Goal: Transaction & Acquisition: Purchase product/service

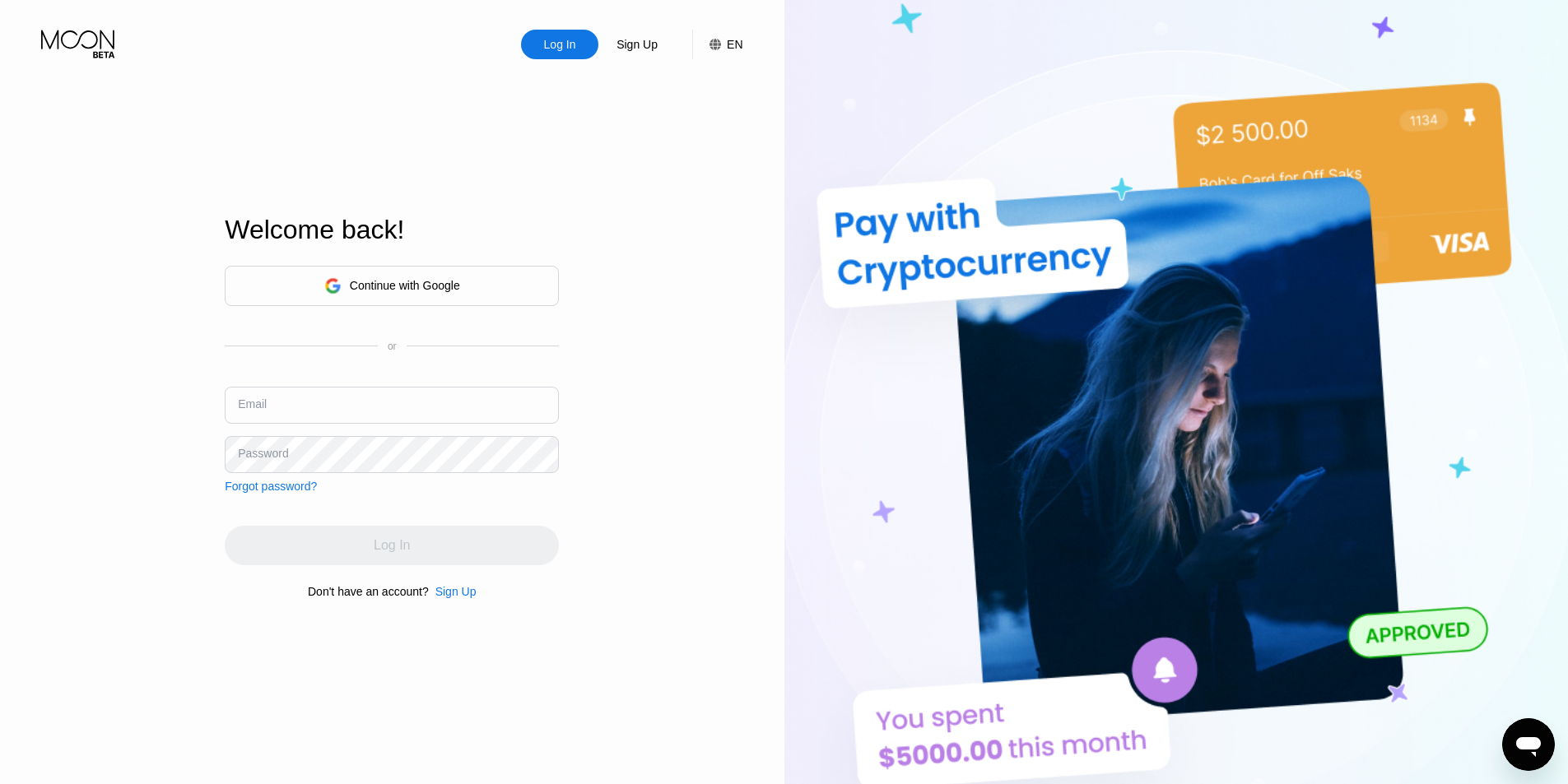
click at [369, 401] on input "text" at bounding box center [391, 405] width 334 height 37
paste input "[EMAIL_ADDRESS][DOMAIN_NAME]"
type input "[EMAIL_ADDRESS][DOMAIN_NAME]"
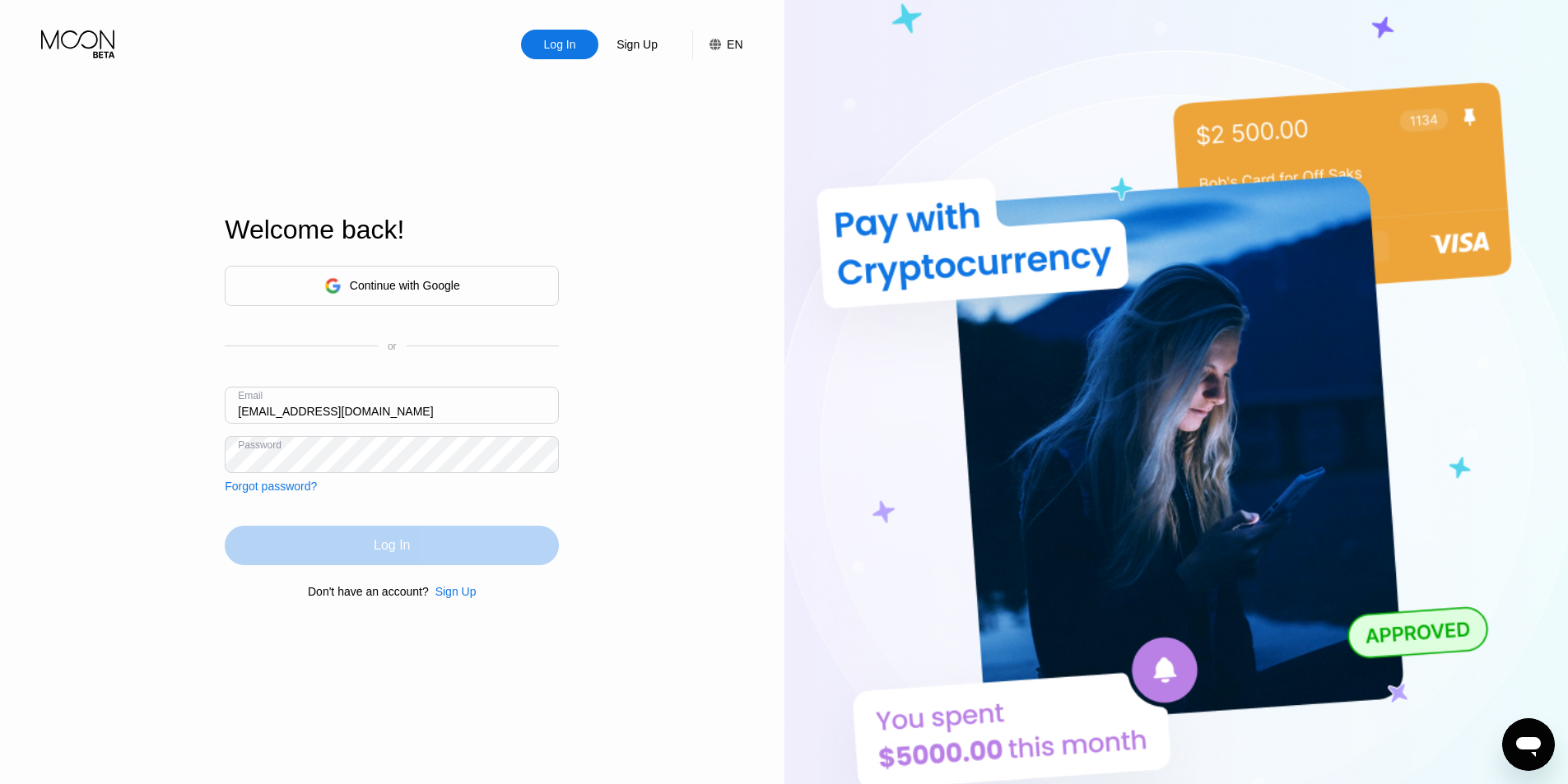
click at [359, 555] on div "Log In" at bounding box center [391, 546] width 334 height 40
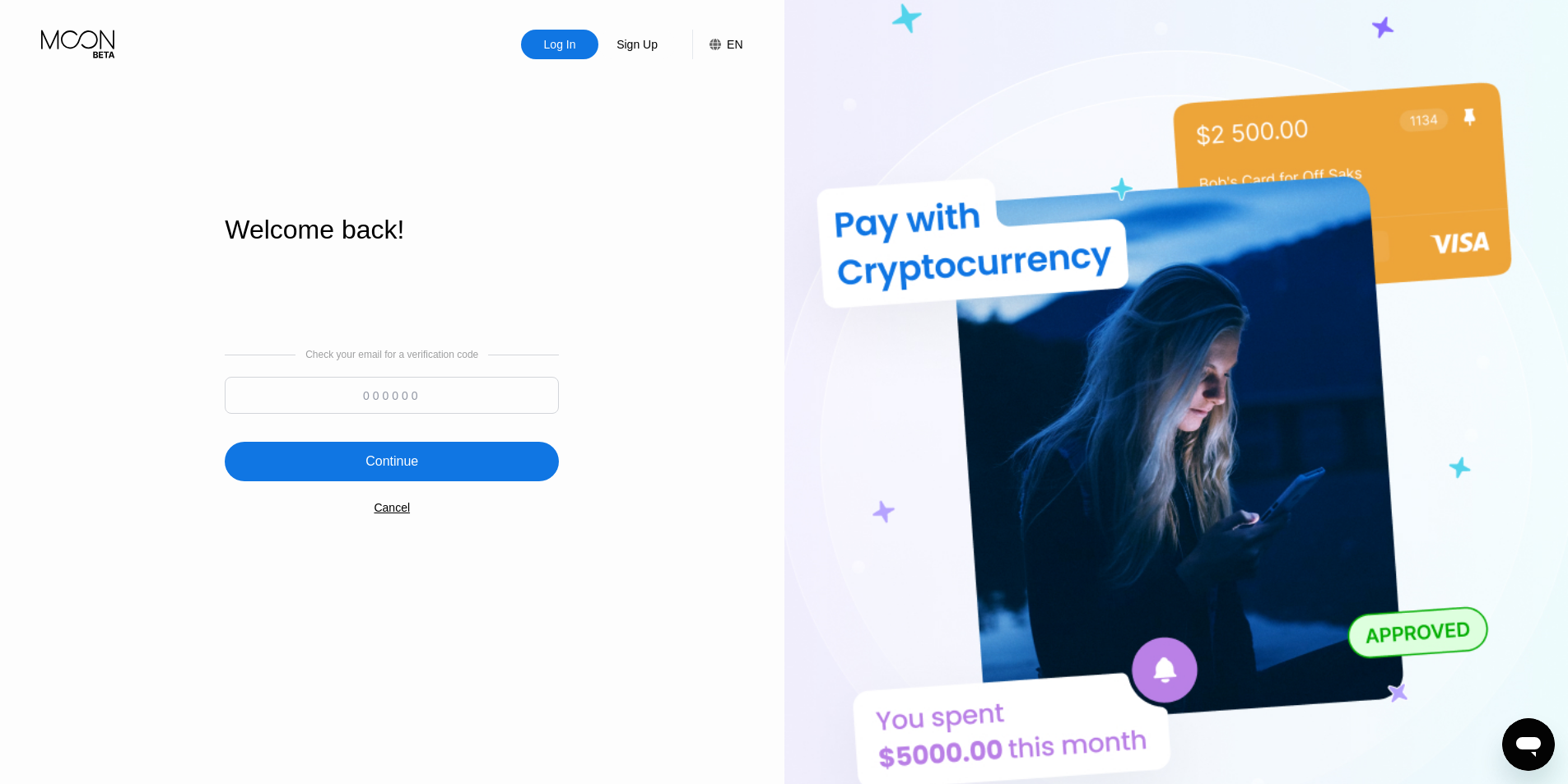
click at [378, 412] on input at bounding box center [391, 395] width 334 height 37
paste input "833606"
type input "833606"
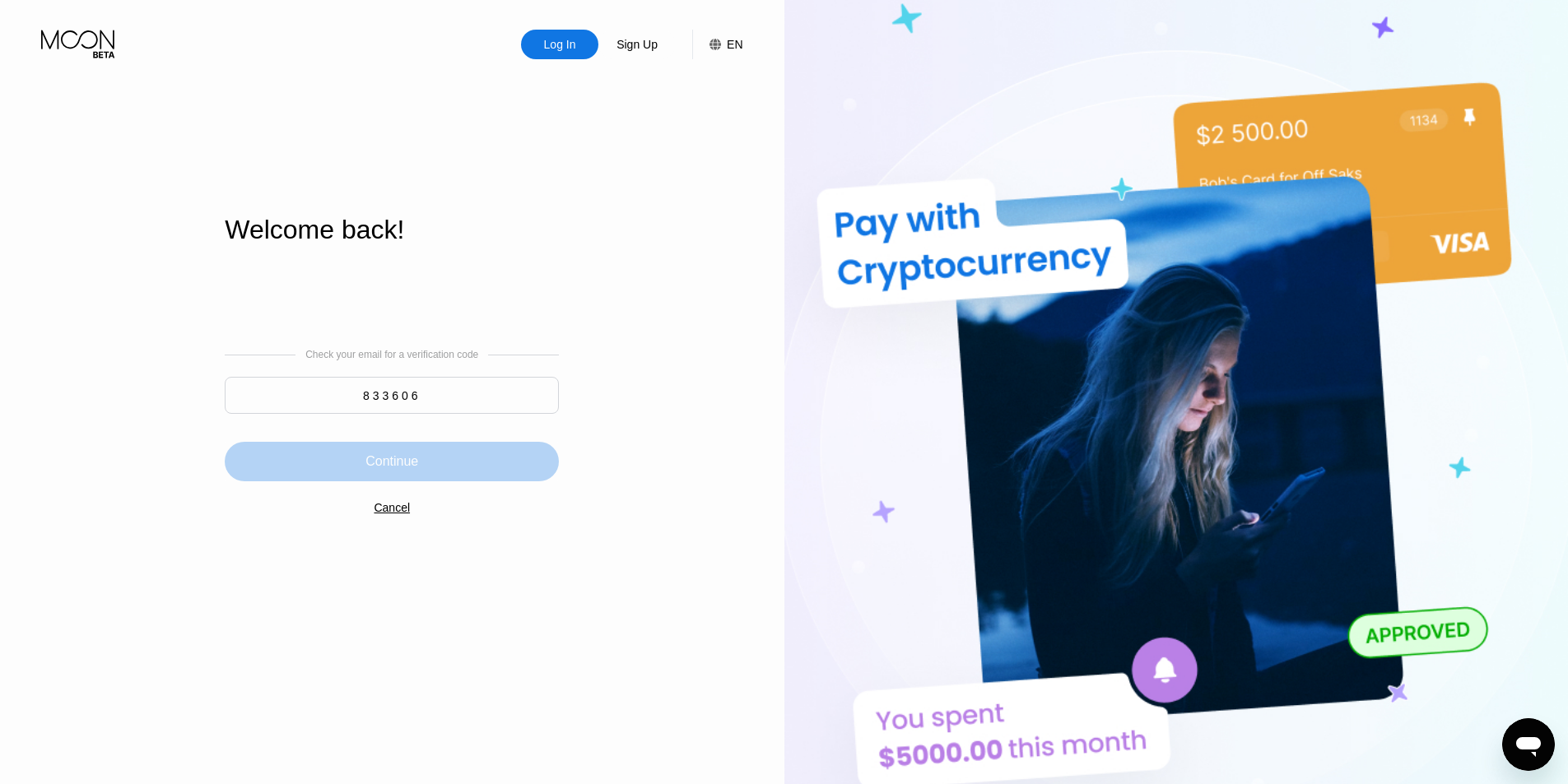
click at [422, 474] on div "Continue" at bounding box center [391, 461] width 334 height 40
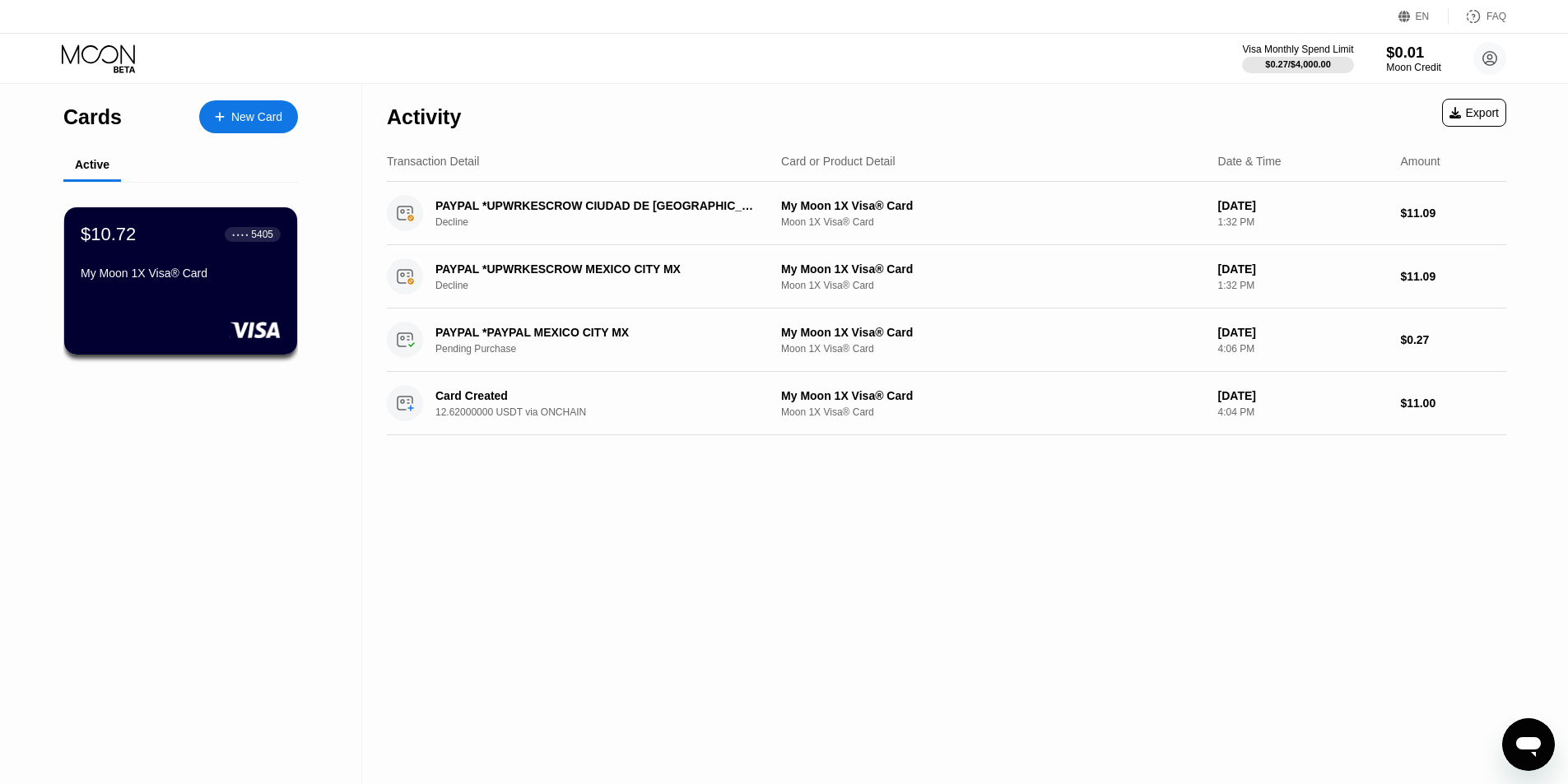
click at [1436, 53] on div "$0.01" at bounding box center [1413, 52] width 56 height 17
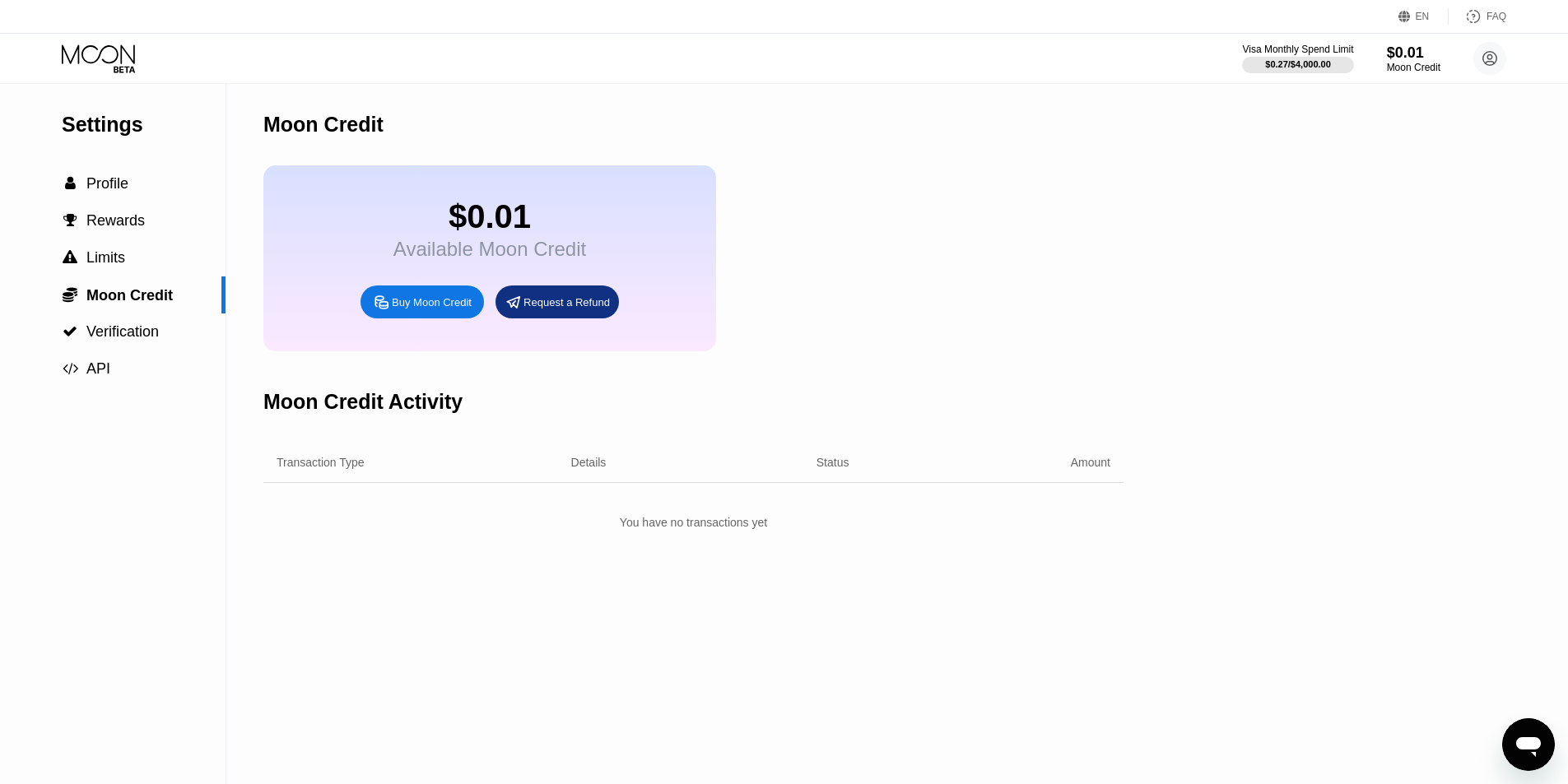
click at [110, 57] on icon at bounding box center [99, 59] width 76 height 29
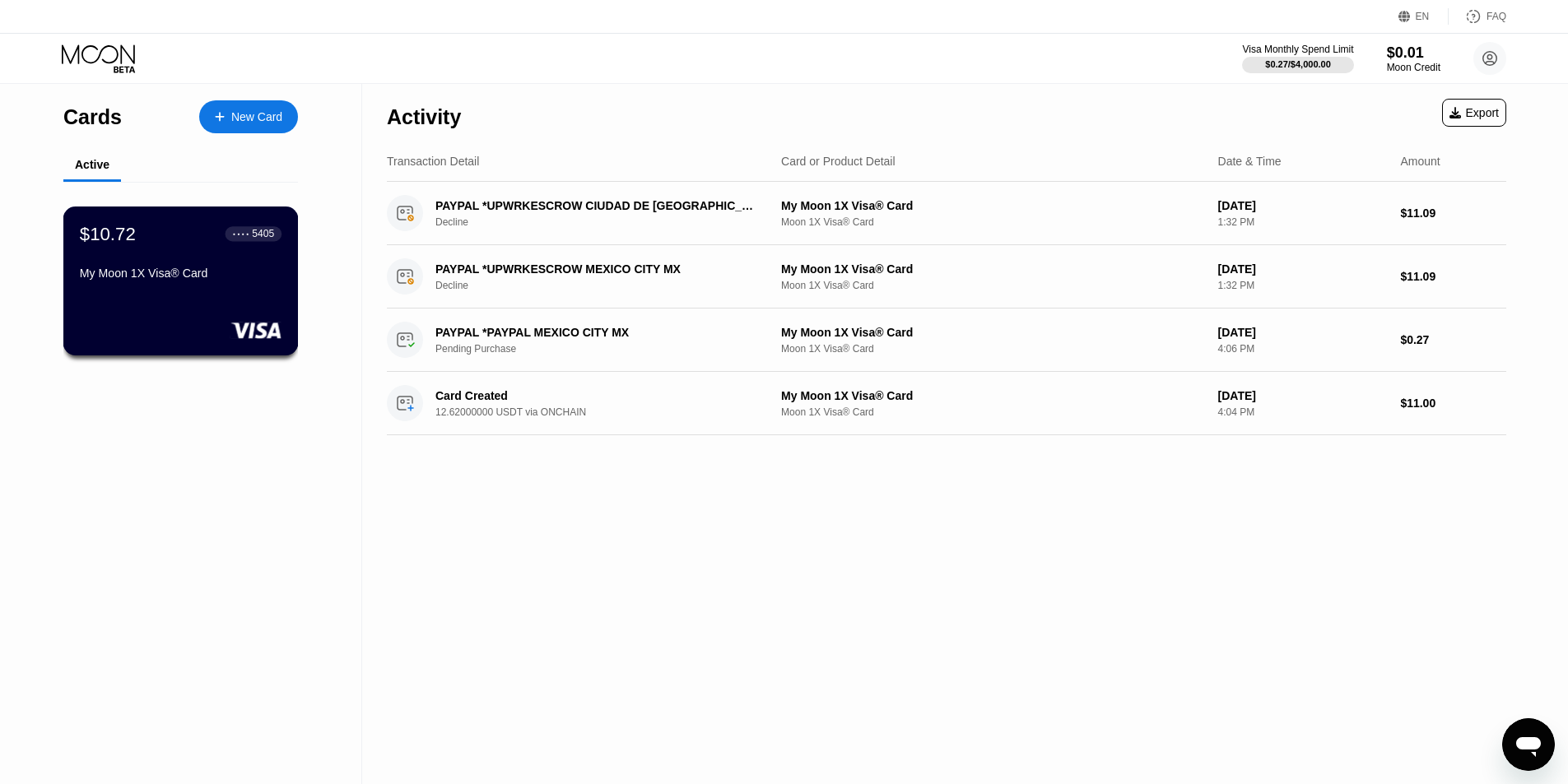
click at [230, 262] on div "$10.72 ● ● ● ● 5405 My Moon 1X Visa® Card" at bounding box center [180, 255] width 201 height 64
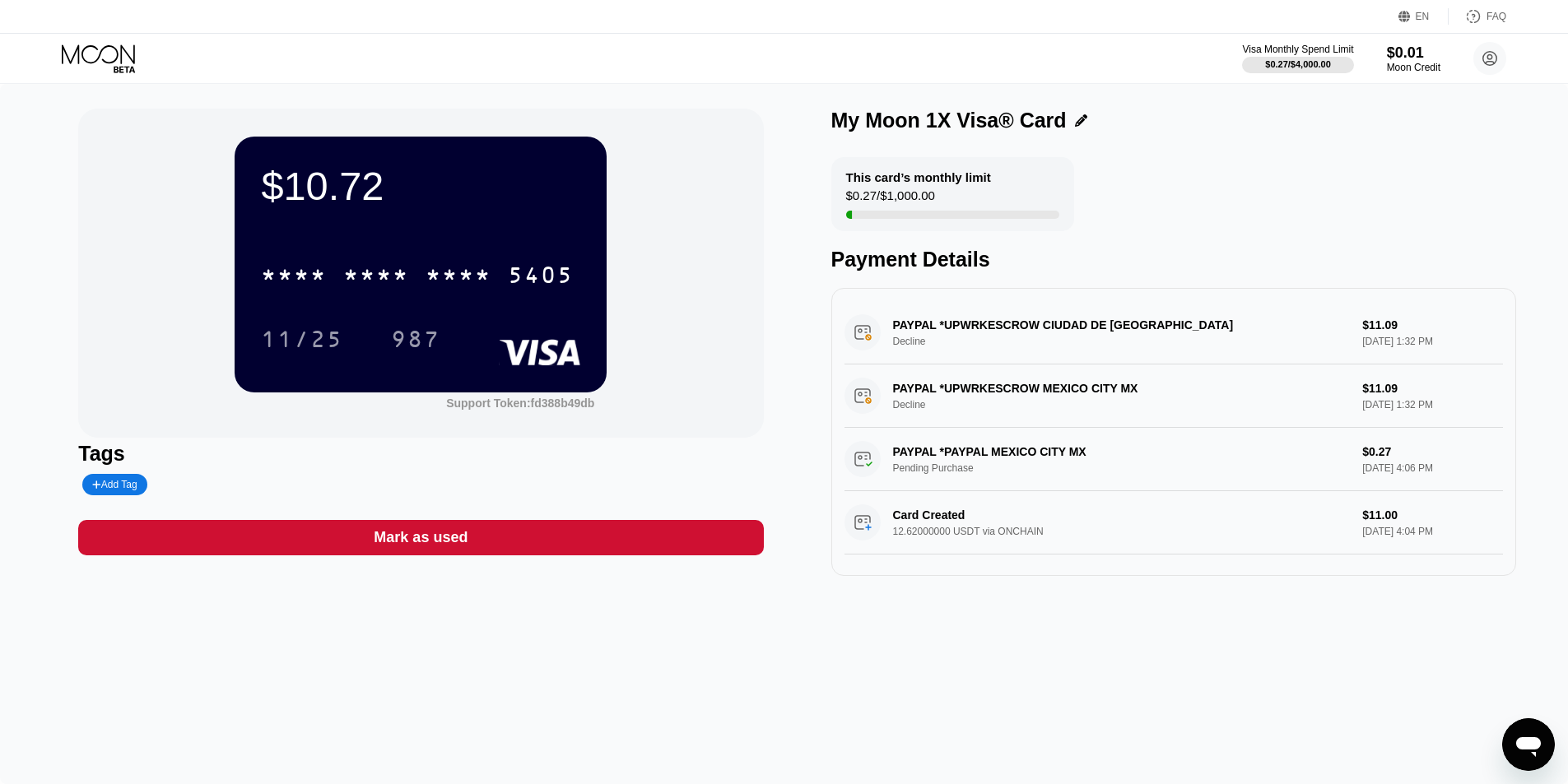
click at [1255, 335] on div "PAYPAL *UPWRKESCROW CIUDAD DE MEXMX Decline $11.09 [DATE] 1:32 PM" at bounding box center [1173, 332] width 658 height 64
click at [1069, 329] on div "PAYPAL *UPWRKESCROW CIUDAD DE MEXMX Decline $11.09 [DATE] 1:32 PM" at bounding box center [1173, 332] width 658 height 64
click at [996, 332] on div "PAYPAL *UPWRKESCROW CIUDAD DE MEXMX Decline $11.09 [DATE] 1:32 PM" at bounding box center [1173, 332] width 658 height 64
click at [927, 200] on div "$0.27 / $1,000.00" at bounding box center [890, 199] width 89 height 22
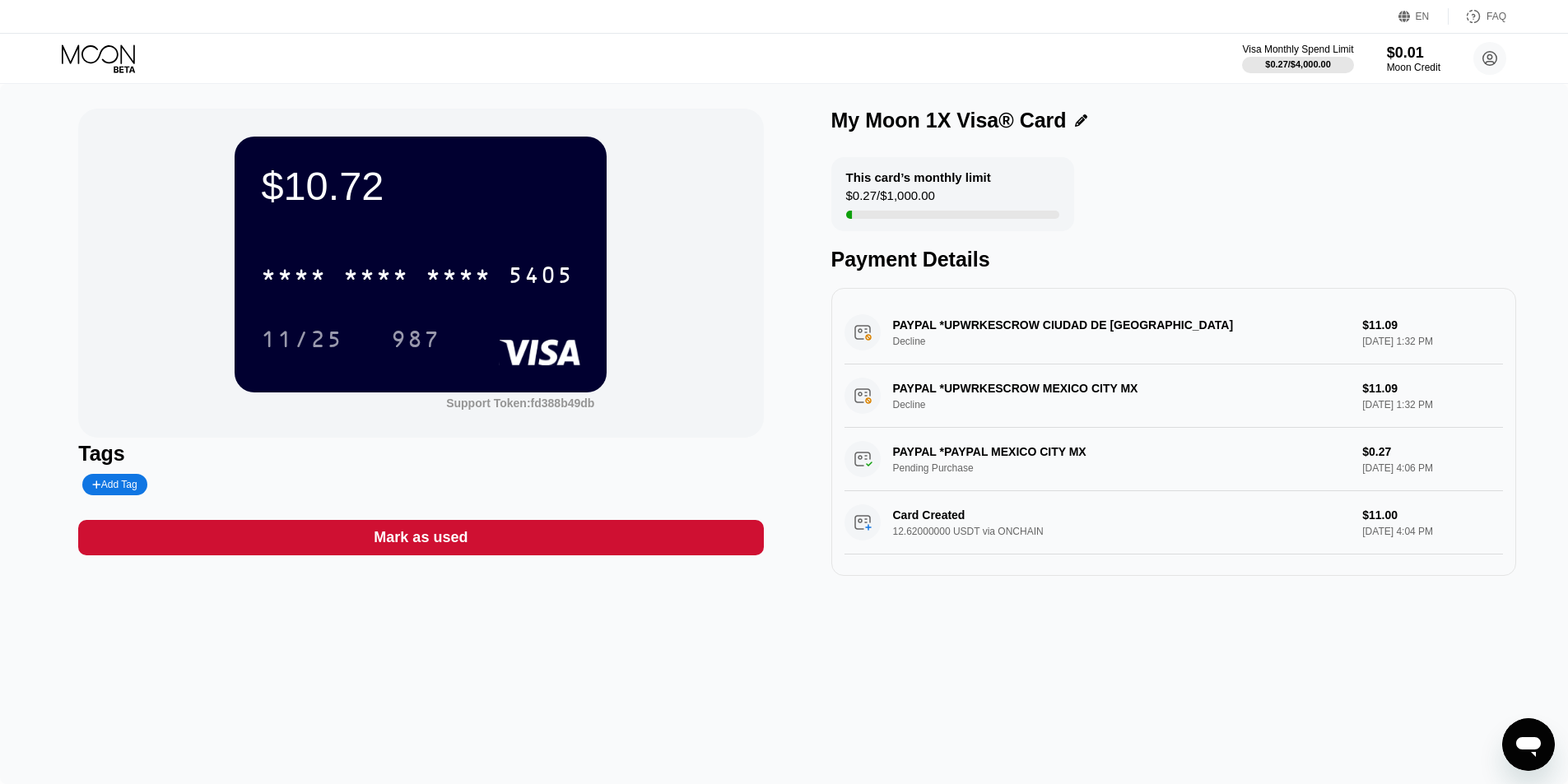
click at [449, 542] on div "Mark as used" at bounding box center [420, 537] width 94 height 19
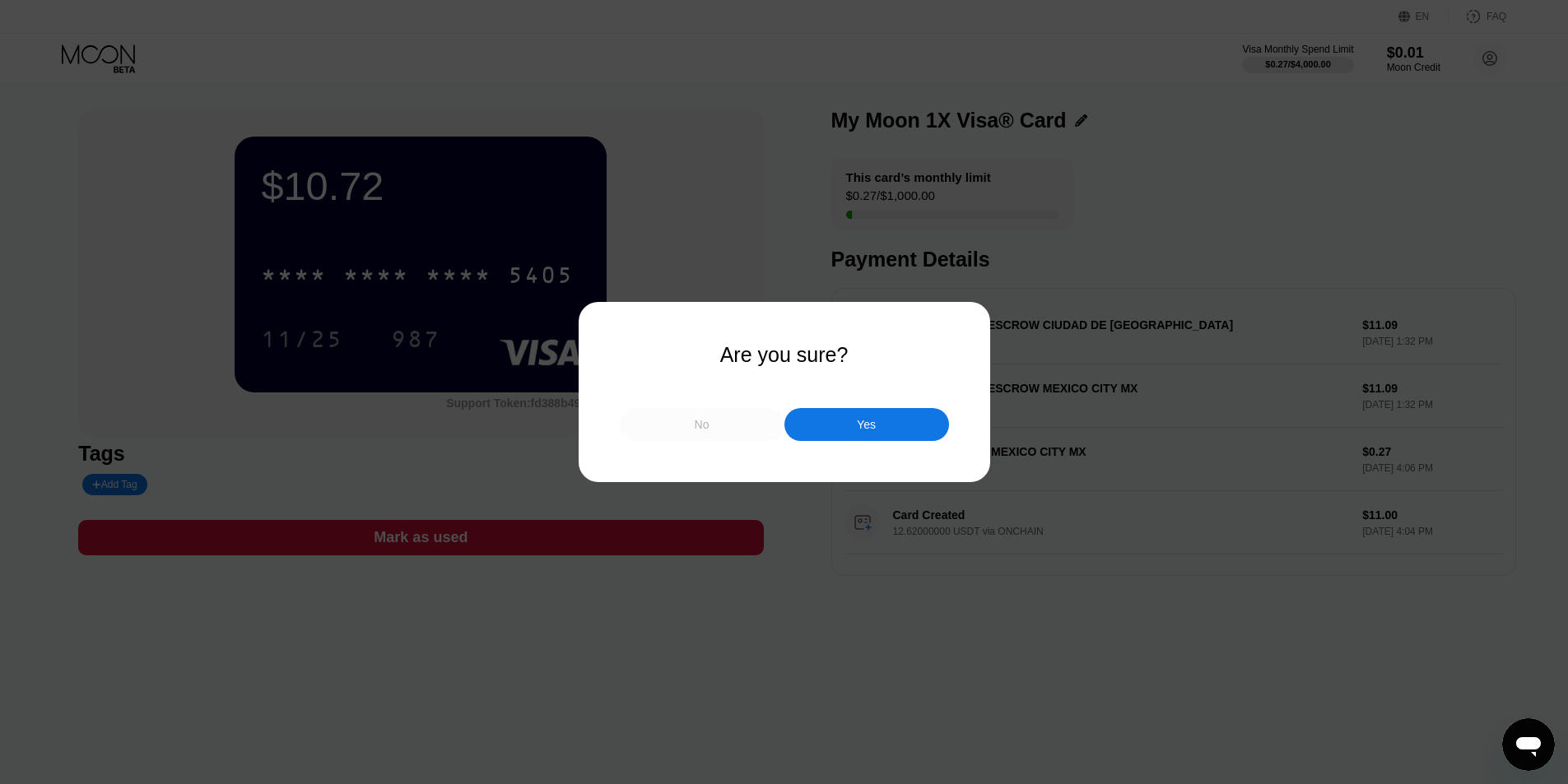
click at [677, 432] on div "No" at bounding box center [702, 424] width 165 height 33
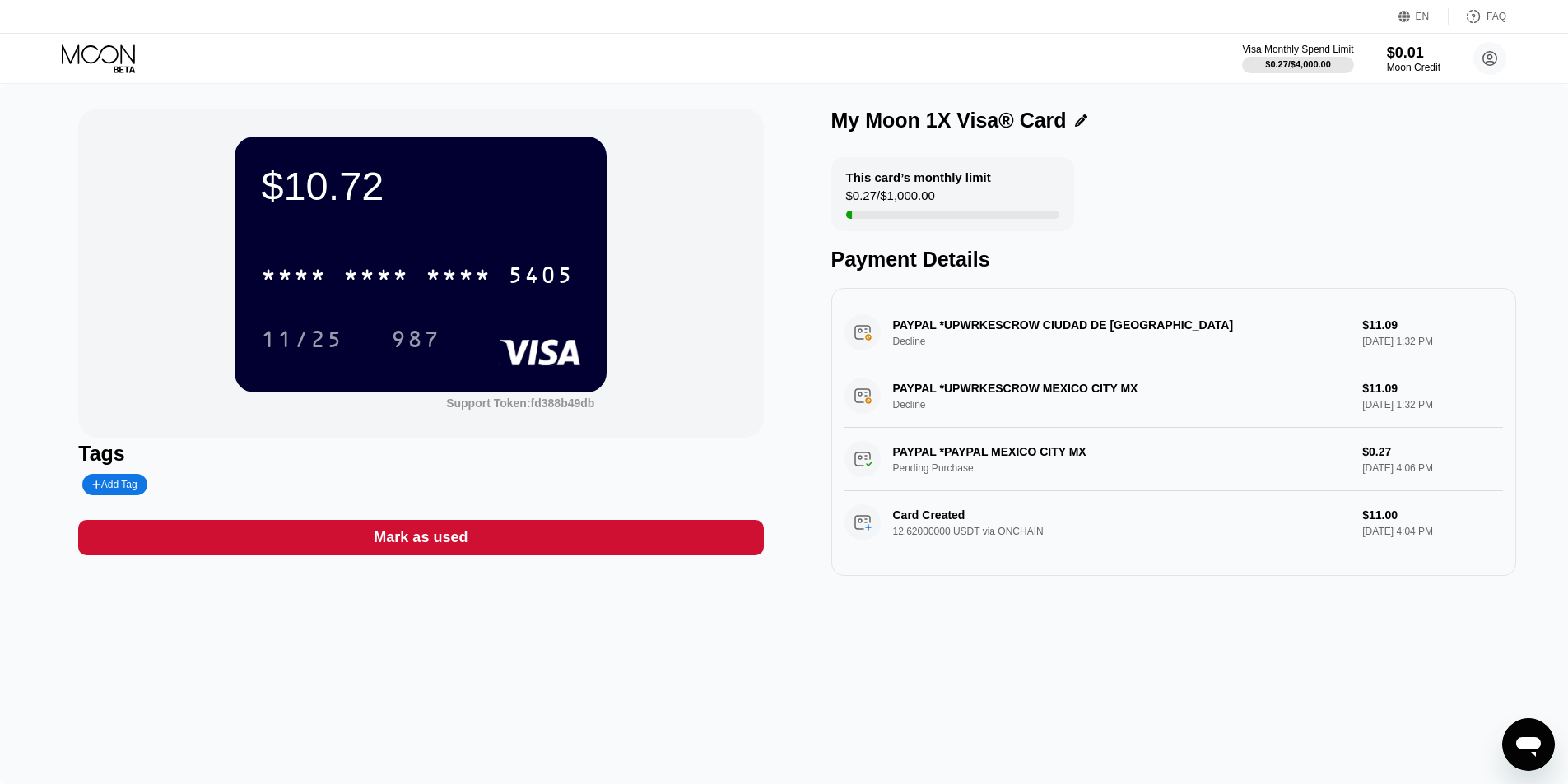
click at [634, 649] on div "$10.72 * * * * * * * * * * * * 5405 11/25 987 Support Token: fd388b49db Tags Ad…" at bounding box center [784, 435] width 1568 height 701
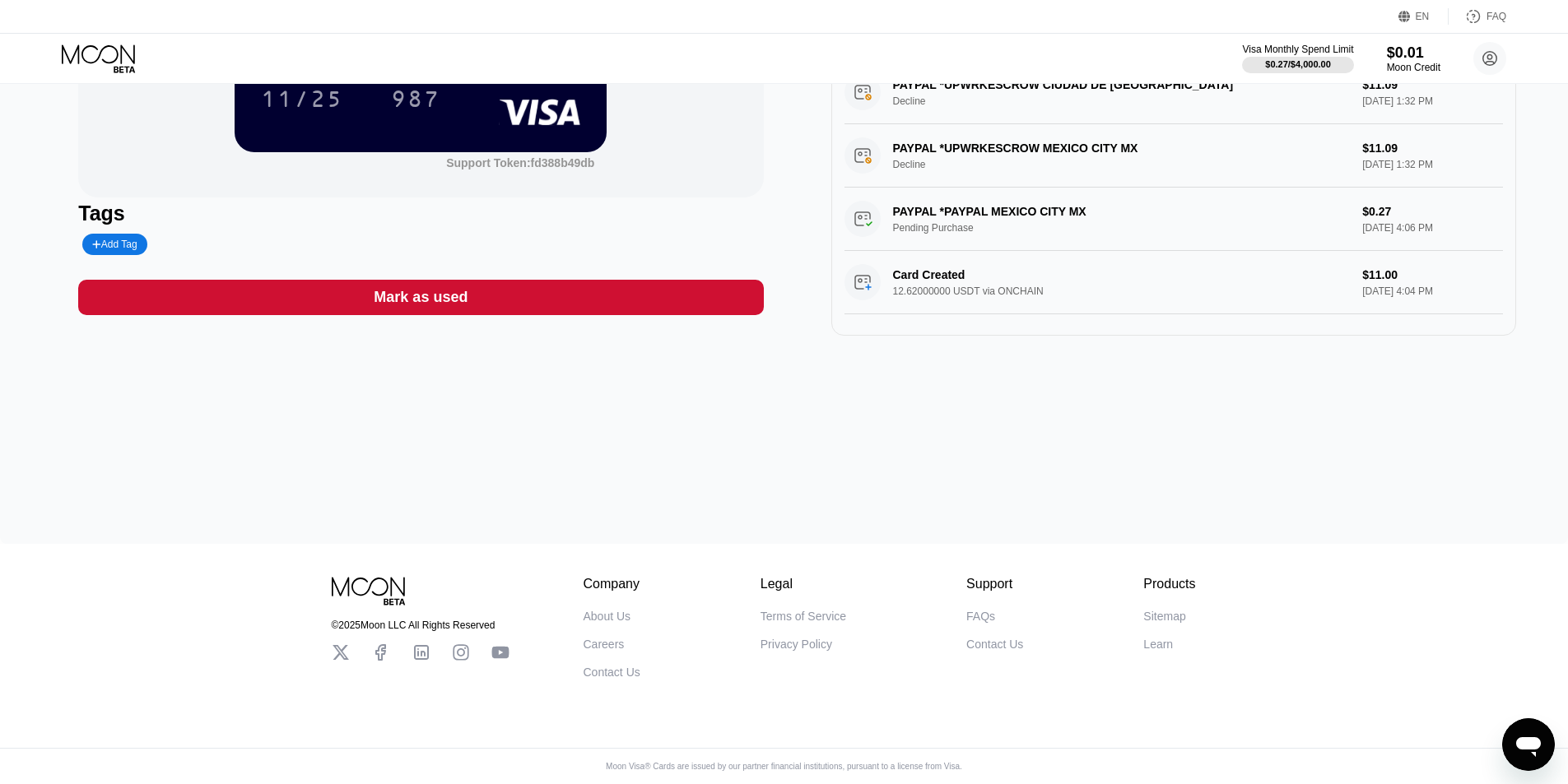
scroll to position [0, 0]
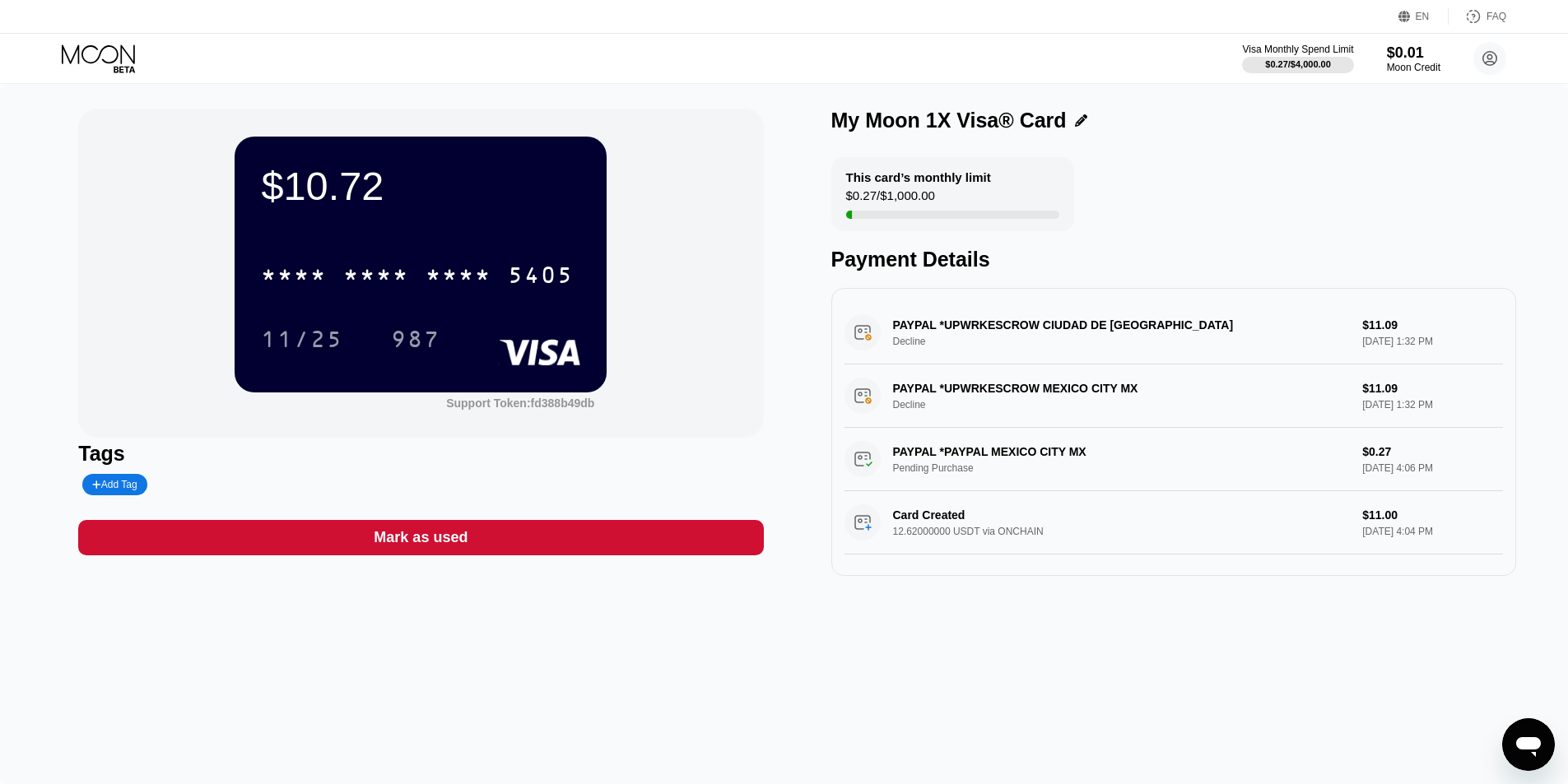
click at [91, 456] on div "Tags" at bounding box center [421, 454] width 685 height 24
click at [354, 196] on div "$10.72" at bounding box center [421, 186] width 320 height 46
click at [957, 204] on div "This card’s monthly limit $0.27 / $1,000.00" at bounding box center [953, 194] width 243 height 74
click at [954, 191] on div "This card’s monthly limit $0.27 / $1,000.00" at bounding box center [953, 194] width 243 height 74
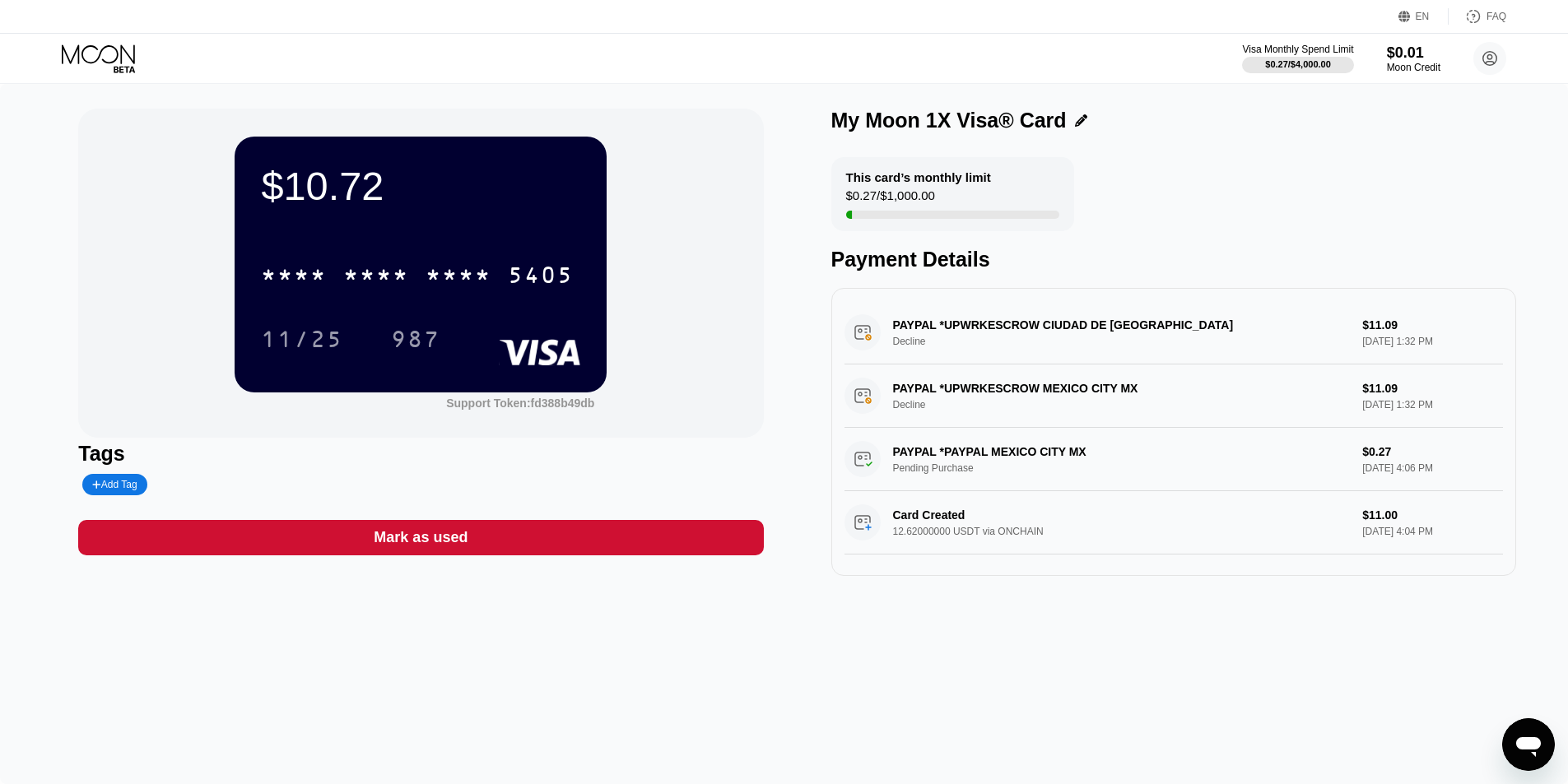
click at [954, 190] on div "This card’s monthly limit $0.27 / $1,000.00" at bounding box center [953, 194] width 243 height 74
click at [987, 123] on div "My Moon 1X Visa® Card" at bounding box center [949, 120] width 235 height 24
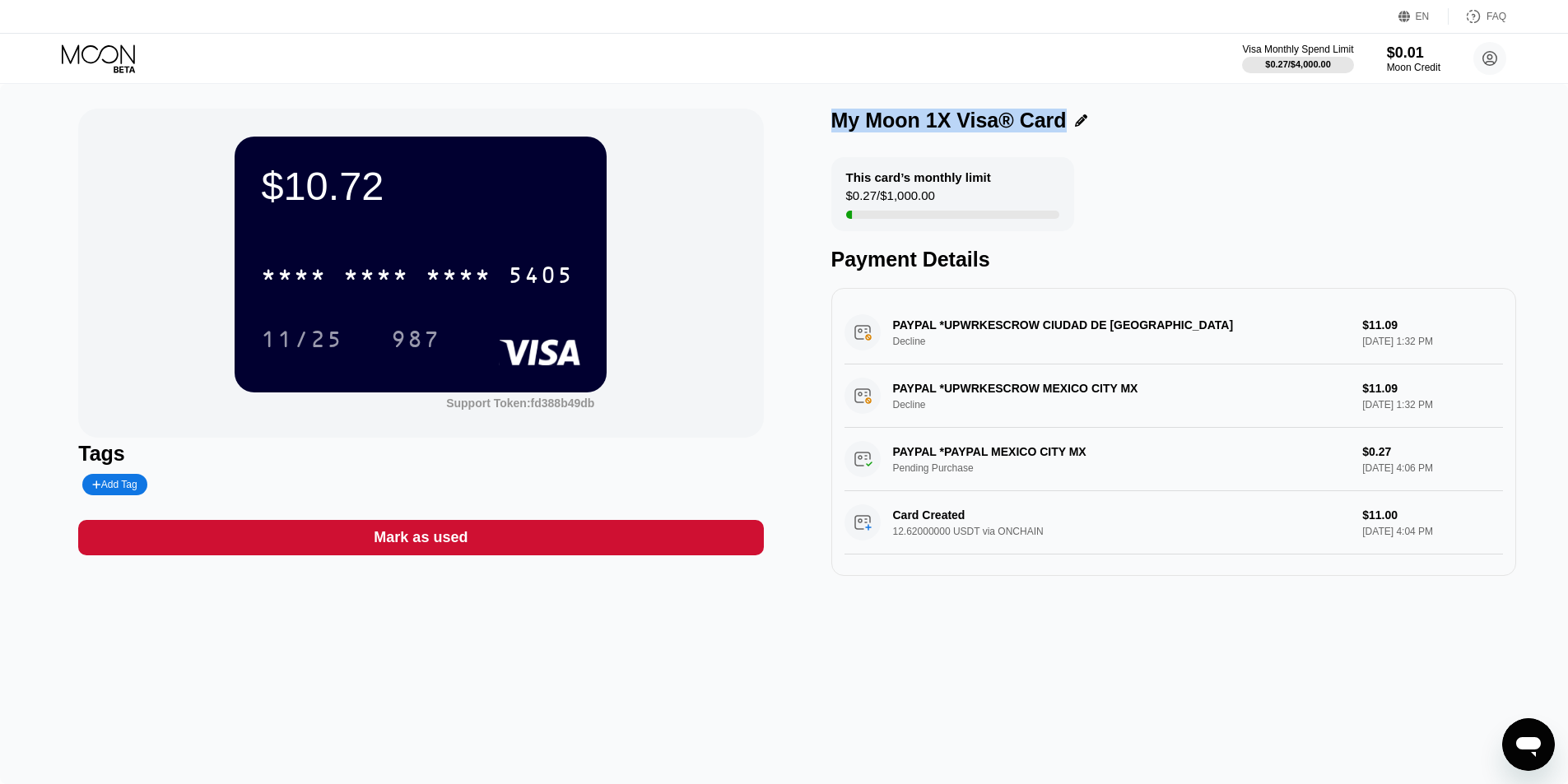
click at [987, 123] on div "My Moon 1X Visa® Card" at bounding box center [949, 120] width 235 height 24
click at [1056, 123] on div "My Moon 1X Visa® Card" at bounding box center [949, 120] width 235 height 24
click at [951, 197] on div "This card’s monthly limit $0.27 / $1,000.00" at bounding box center [953, 194] width 243 height 74
click at [948, 189] on div "This card’s monthly limit $0.27 / $1,000.00" at bounding box center [953, 194] width 243 height 74
click at [910, 189] on div "This card’s monthly limit $0.27 / $1,000.00" at bounding box center [953, 194] width 243 height 74
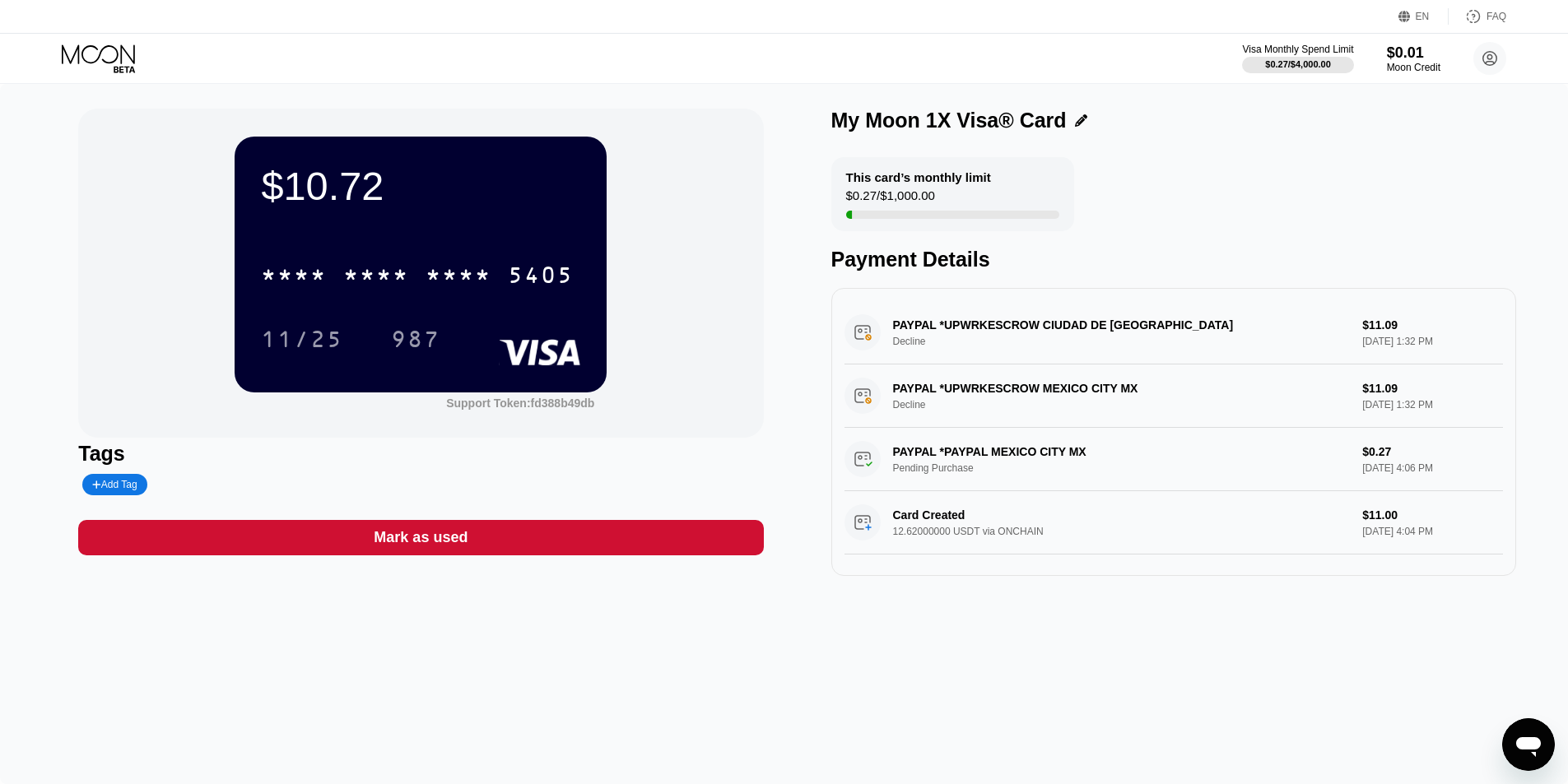
click at [909, 125] on div "My Moon 1X Visa® Card" at bounding box center [949, 120] width 235 height 24
click at [860, 133] on div "My Moon 1X Visa® Card" at bounding box center [949, 120] width 235 height 24
click at [118, 55] on icon at bounding box center [99, 59] width 76 height 29
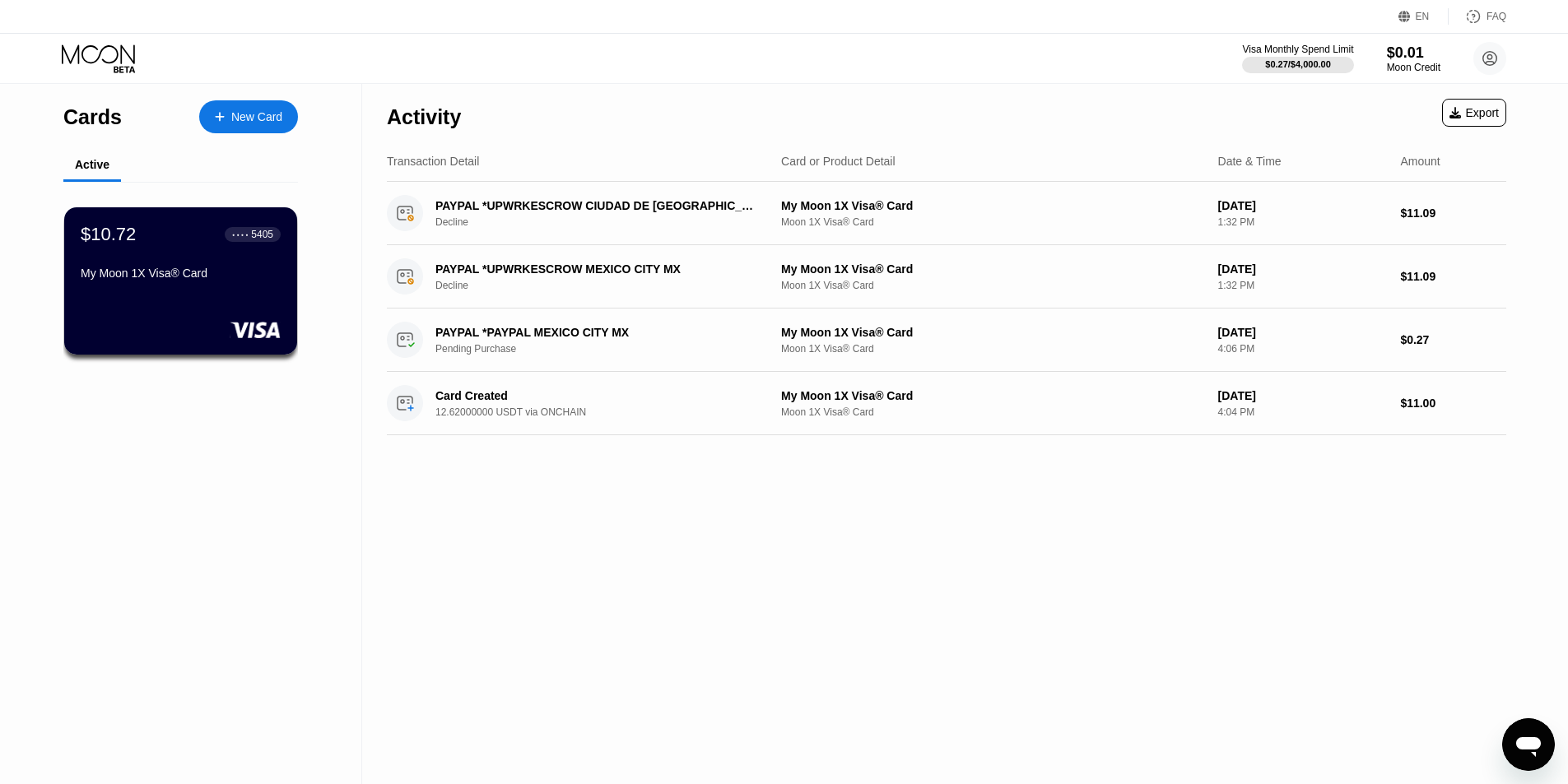
click at [420, 123] on div "Activity" at bounding box center [424, 117] width 74 height 24
click at [985, 143] on div "Transaction Detail Card or Product Detail Date & Time Amount" at bounding box center [947, 162] width 1119 height 41
drag, startPoint x: 726, startPoint y: 250, endPoint x: 681, endPoint y: 268, distance: 48.5
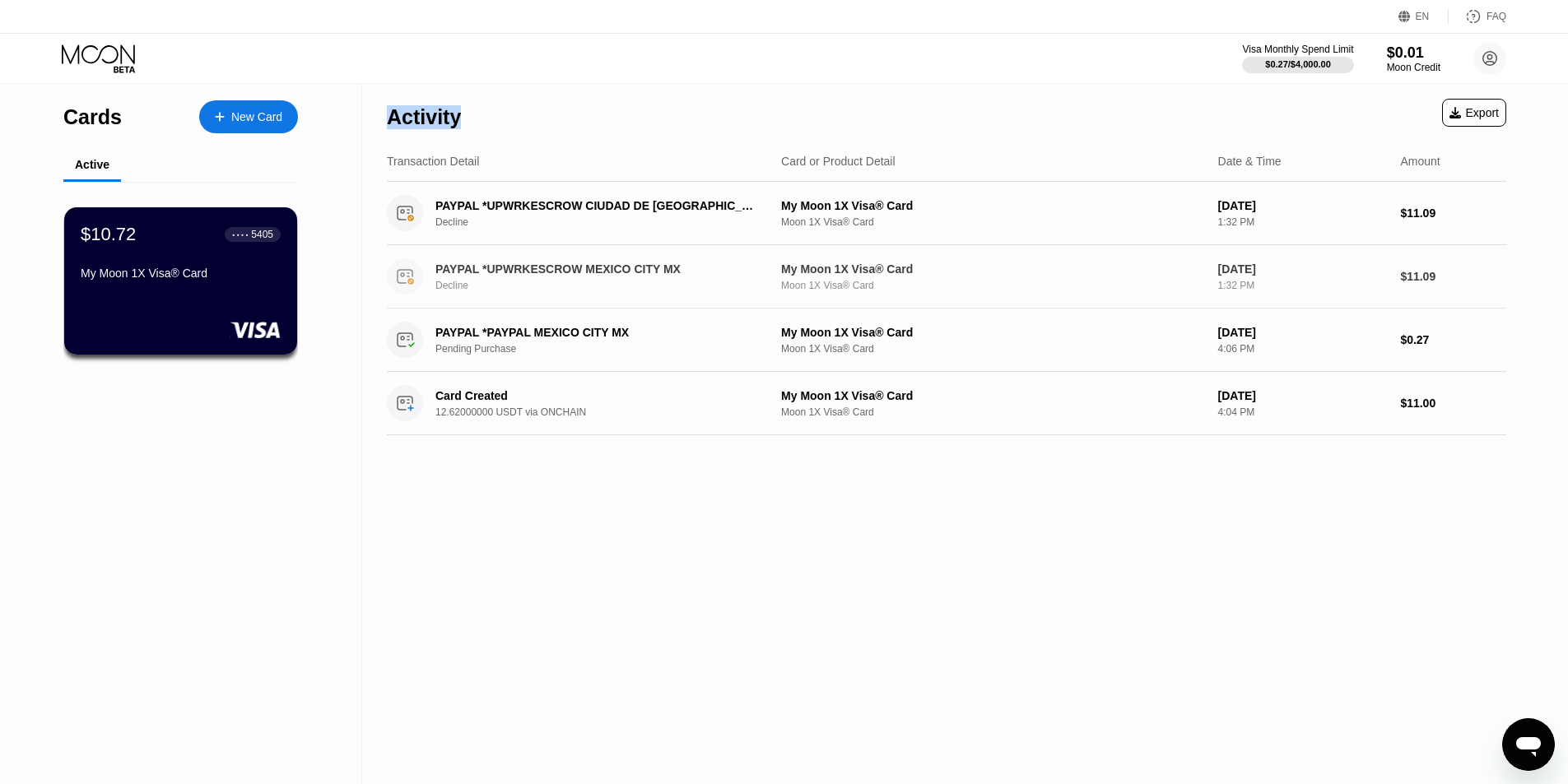
click at [724, 254] on div "PAYPAL *UPWRKESCROW MEXICO CITY MX Decline My Moon 1X Visa® Card Moon 1X Visa® …" at bounding box center [947, 277] width 1119 height 64
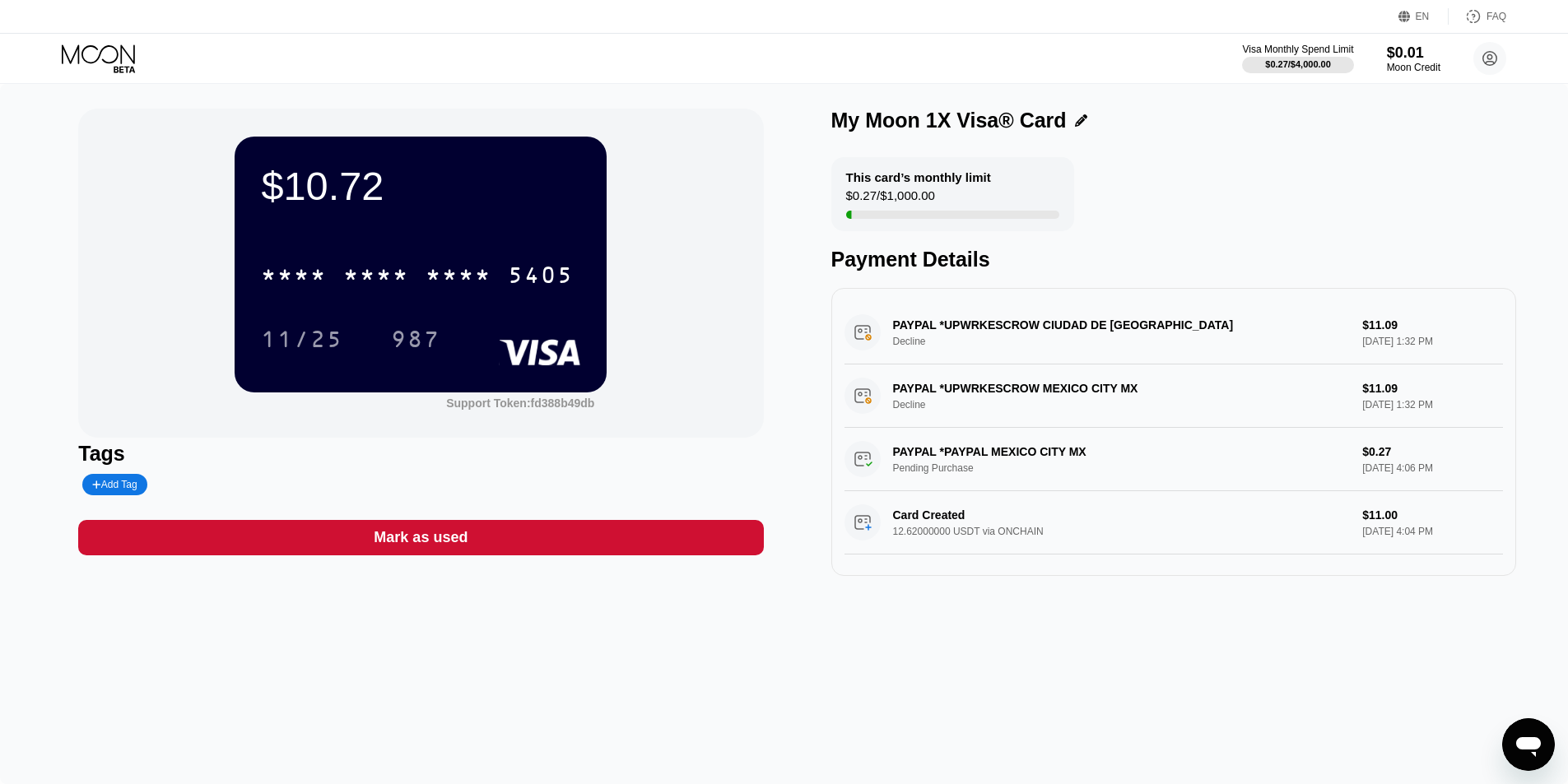
click at [905, 200] on div "$0.27 / $1,000.00" at bounding box center [890, 199] width 89 height 22
click at [491, 219] on div "$10.72 * * * * * * * * * * * * 5405 11/25 987" at bounding box center [420, 264] width 372 height 255
click at [516, 417] on div "$10.72 * * * * * * * * * * * * 5405 11/25 987 Support Token: fd388b49db" at bounding box center [421, 273] width 685 height 329
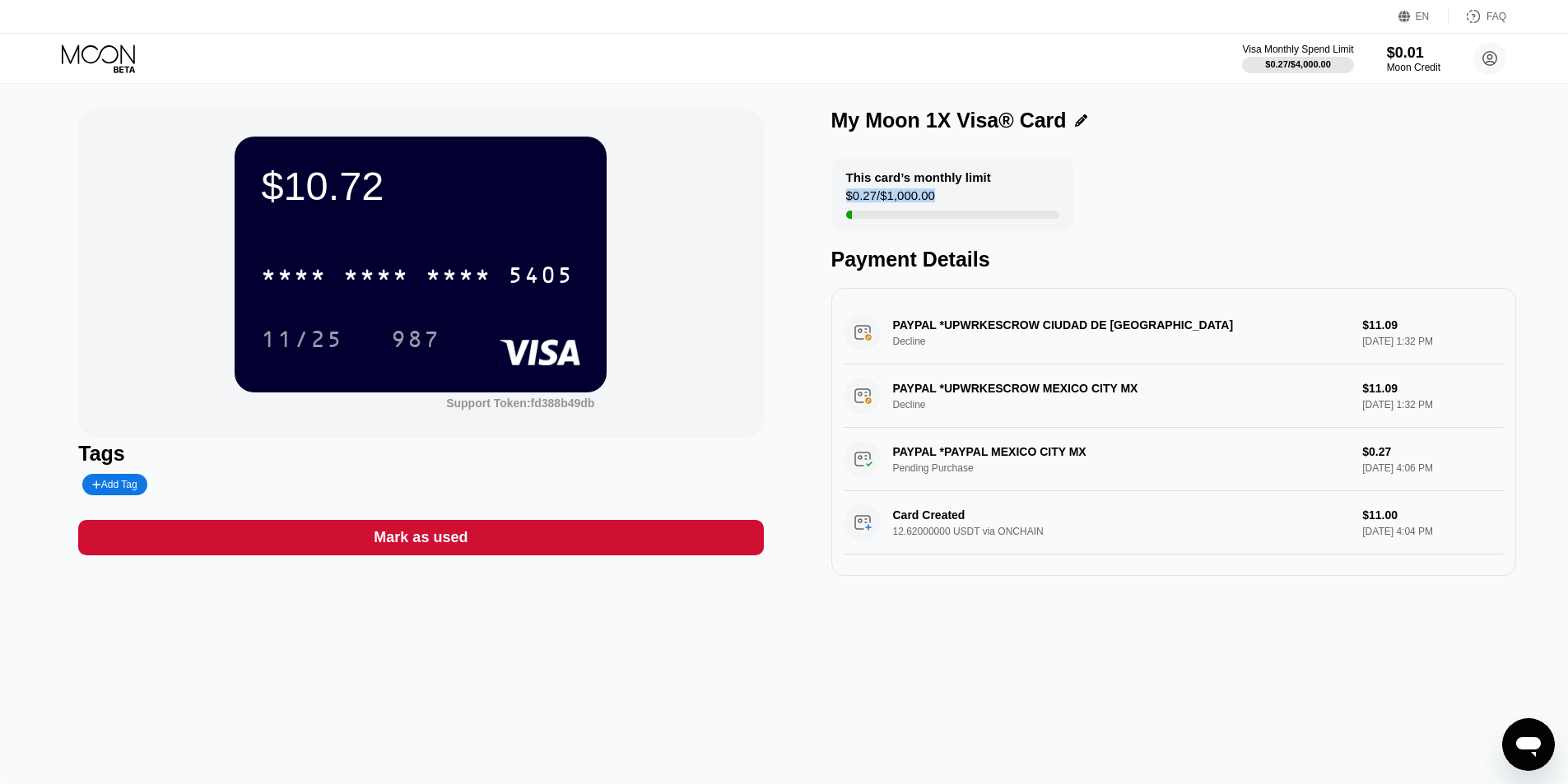
click at [521, 410] on div "Support Token: fd388b49db" at bounding box center [519, 403] width 148 height 13
click at [1395, 68] on div "Moon Credit" at bounding box center [1413, 67] width 54 height 12
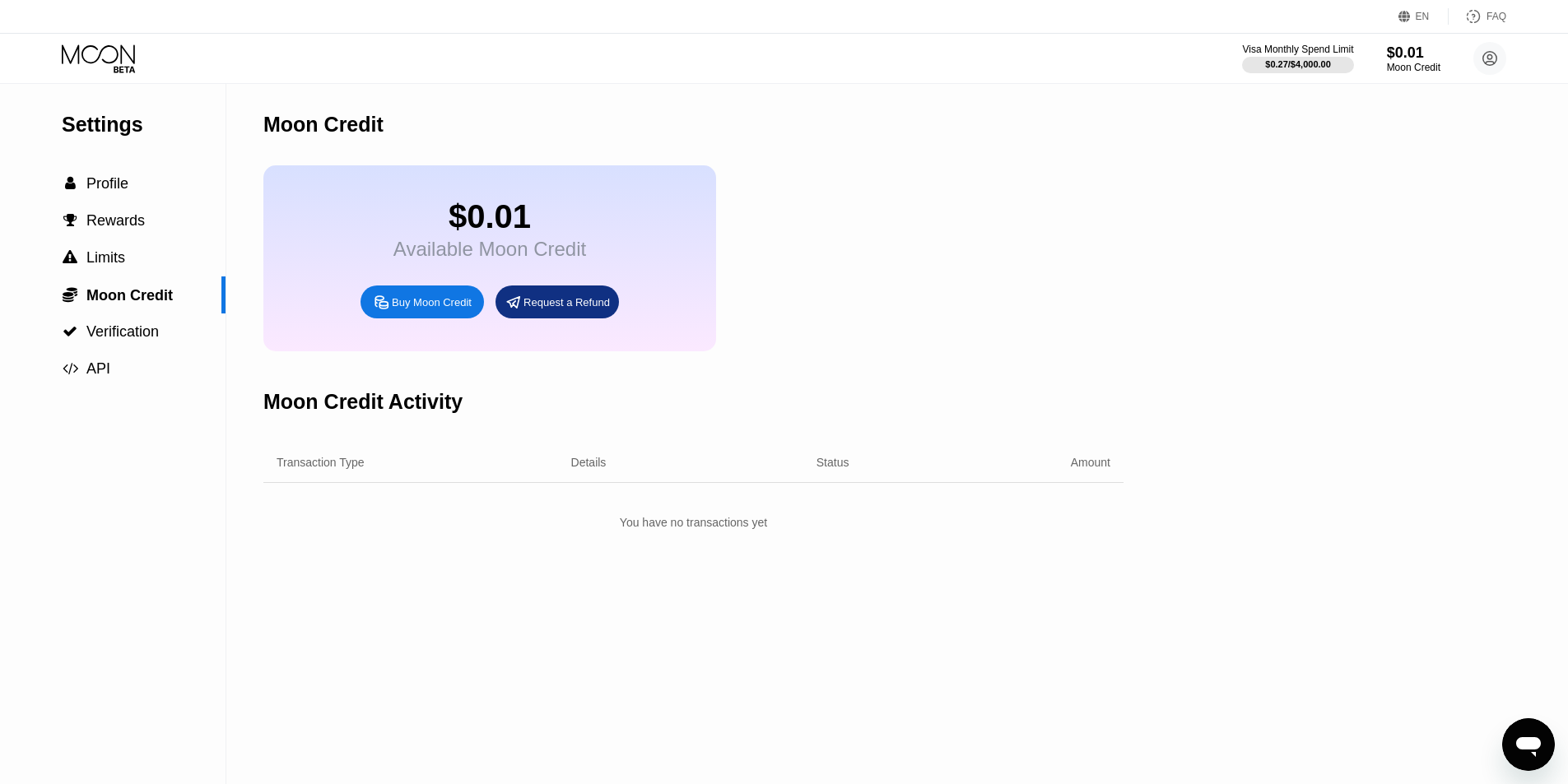
click at [400, 303] on div "Buy Moon Credit" at bounding box center [422, 302] width 123 height 33
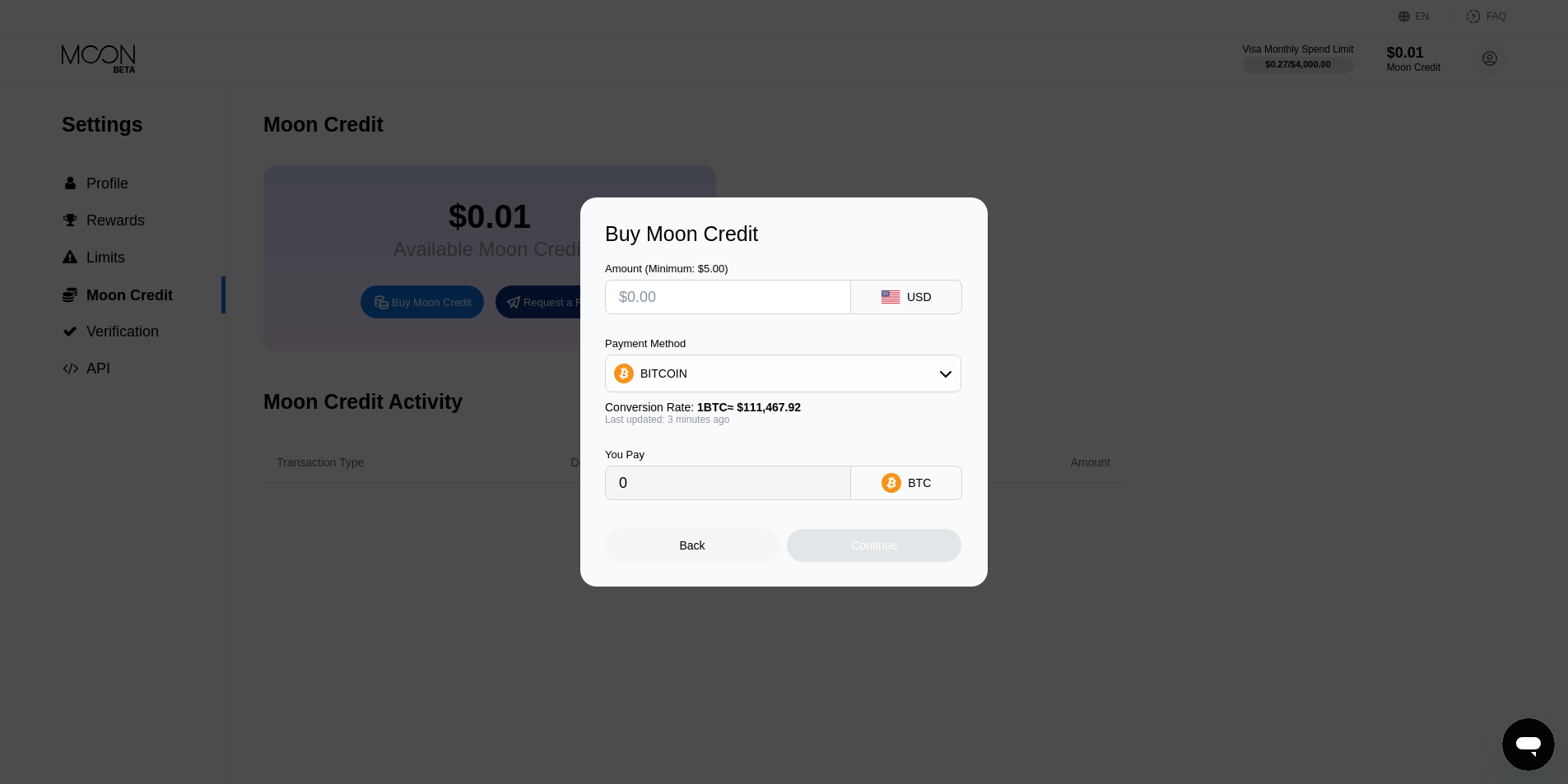
click at [414, 229] on div "Buy Moon Credit Amount (Minimum: $5.00) USD Payment Method BITCOIN Conversion R…" at bounding box center [784, 392] width 1568 height 389
click at [643, 539] on div "Back" at bounding box center [692, 545] width 175 height 33
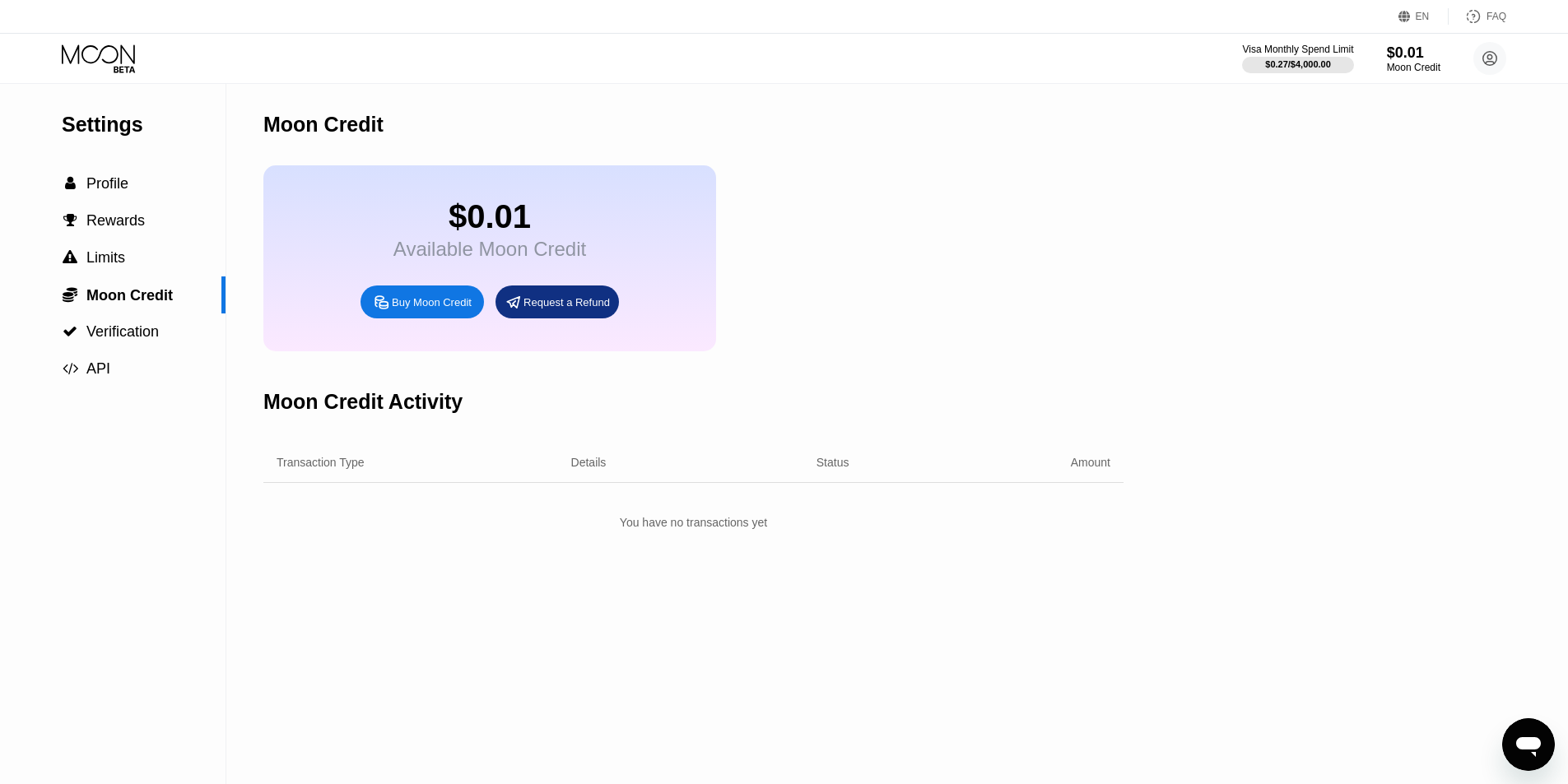
click at [457, 319] on div "Buy Moon Credit" at bounding box center [422, 302] width 123 height 33
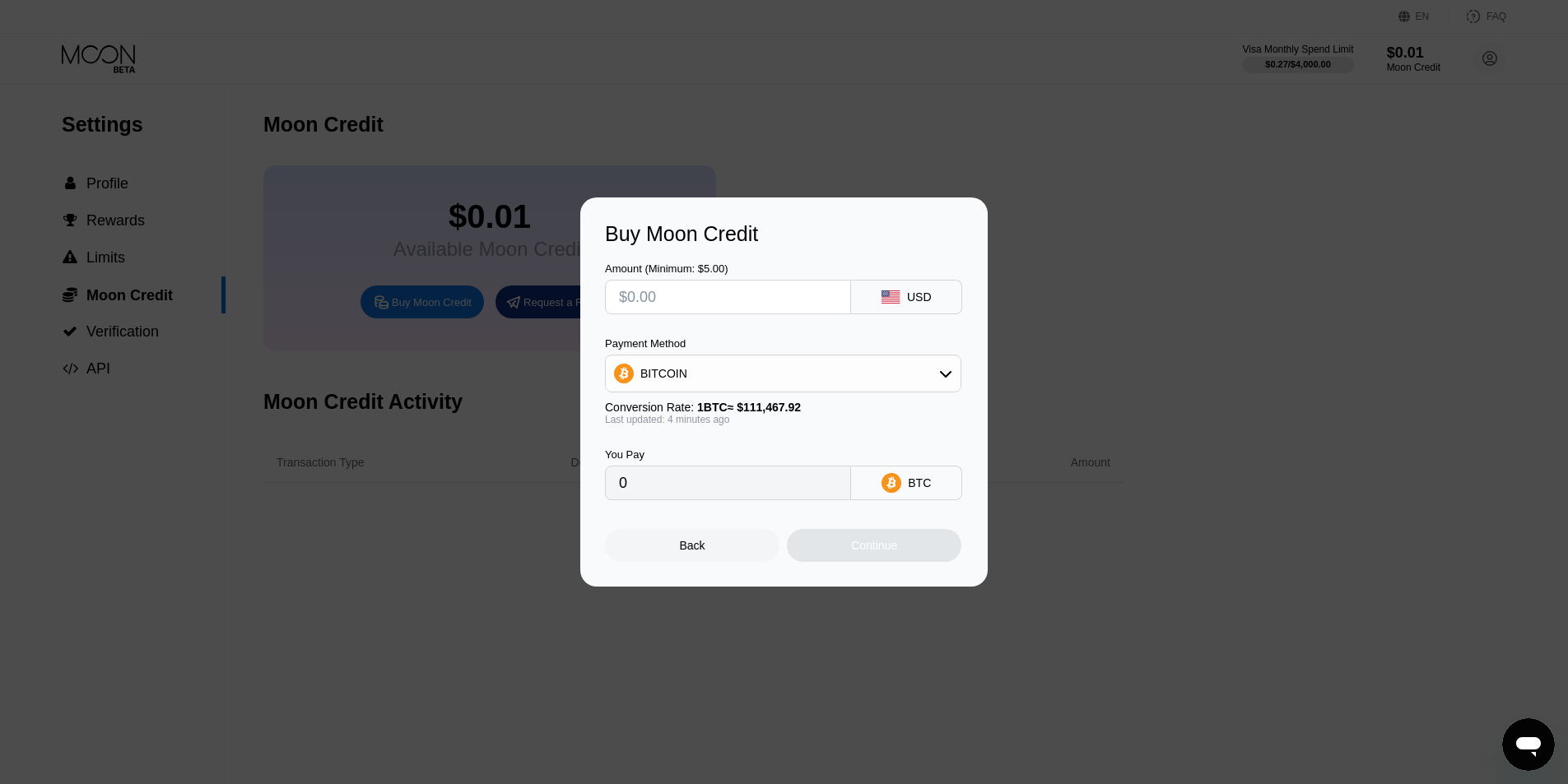
click at [770, 297] on input "text" at bounding box center [728, 297] width 218 height 33
click at [941, 377] on icon at bounding box center [945, 373] width 13 height 13
click at [663, 479] on div "USDC on Polygon" at bounding box center [782, 490] width 346 height 33
click at [773, 479] on input "0" at bounding box center [728, 482] width 218 height 33
click at [768, 491] on input "0" at bounding box center [728, 482] width 218 height 33
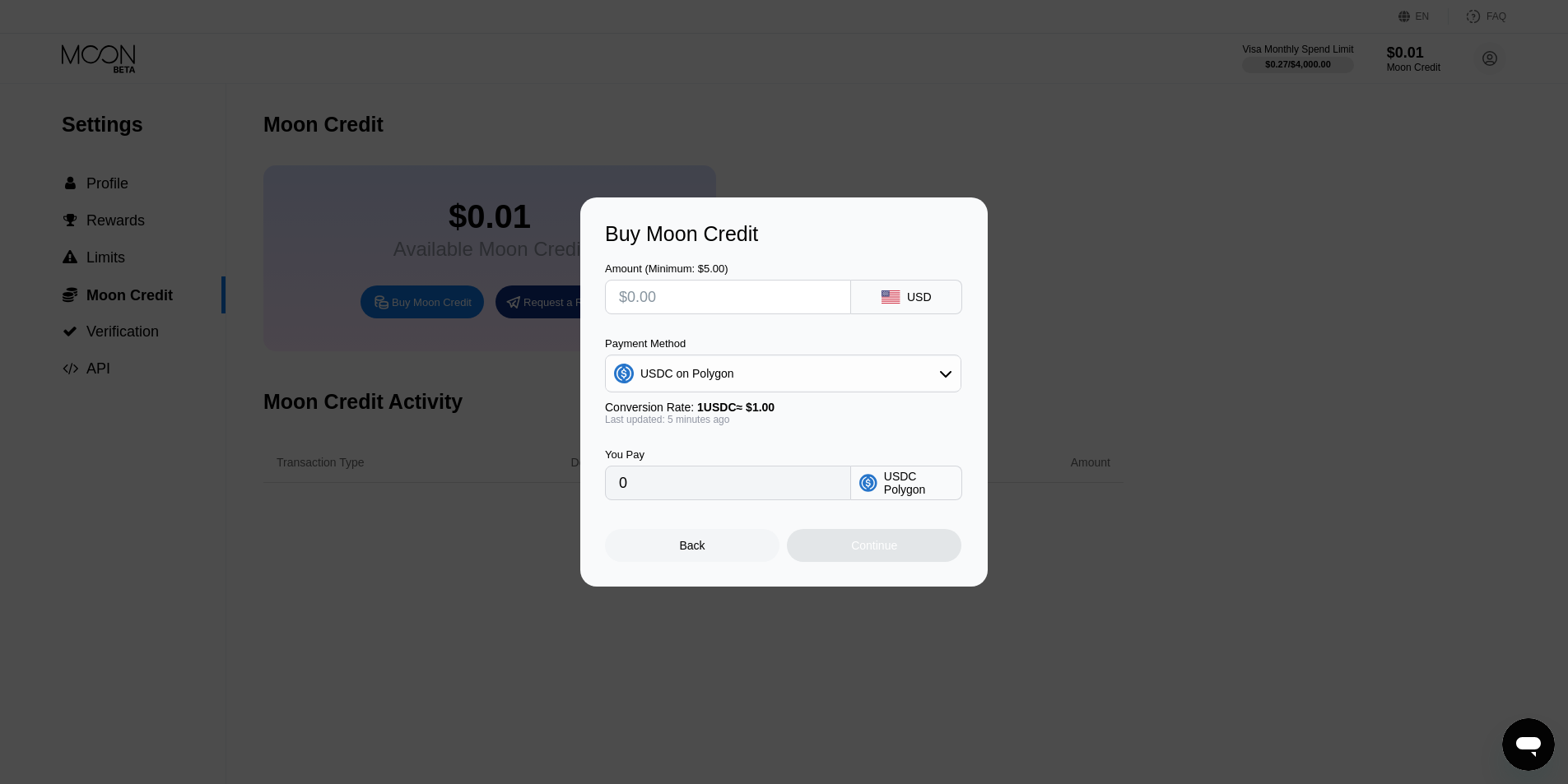
click at [771, 306] on input "text" at bounding box center [728, 297] width 218 height 33
type input "$6"
type input "6.00000000"
type input "$6"
click at [850, 411] on div "Conversion Rate: 1 USDC ≈ $1.00" at bounding box center [782, 407] width 356 height 13
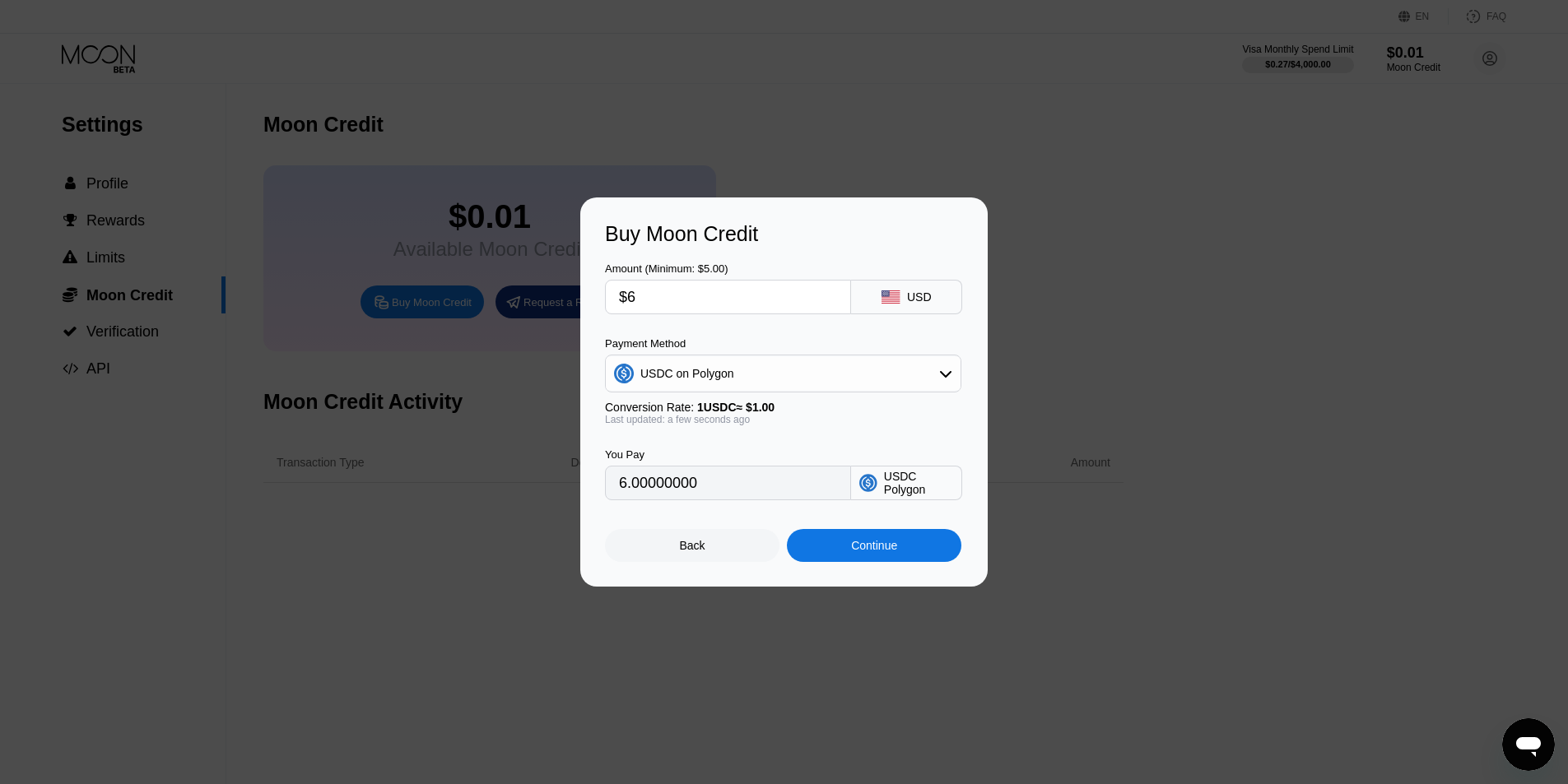
click at [725, 304] on input "$6" at bounding box center [728, 297] width 218 height 33
type input "0"
type input "$1"
type input "1.00000000"
type input "$10"
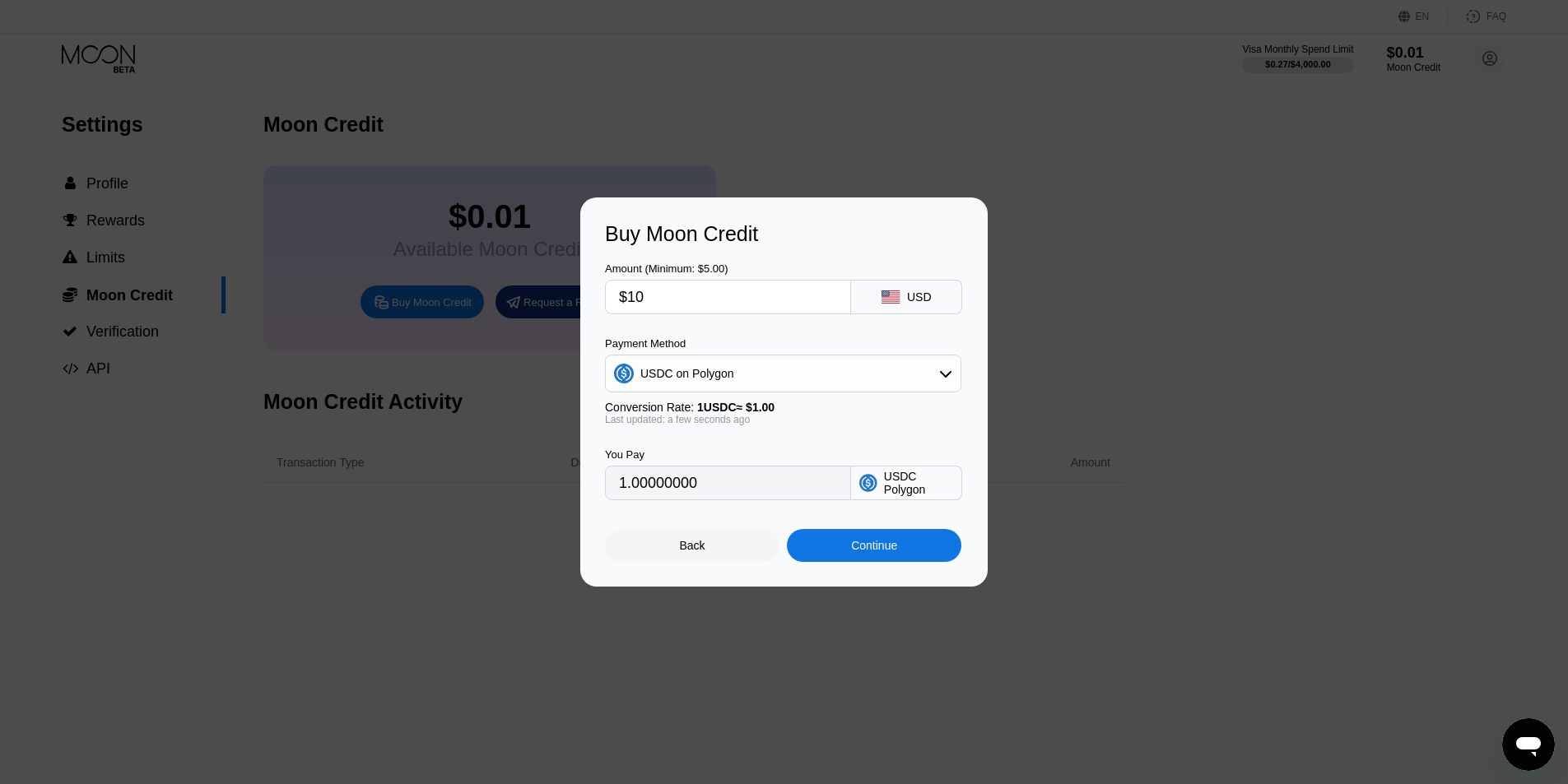
type input "10.00000000"
click at [758, 307] on input "$10" at bounding box center [728, 297] width 218 height 33
type input "$10"
click at [757, 324] on div "Amount (Minimum: $5.00) $10 USD Payment Method USDC on Polygon Conversion Rate:…" at bounding box center [783, 373] width 358 height 254
click at [764, 376] on div "USDC on Polygon" at bounding box center [782, 373] width 354 height 33
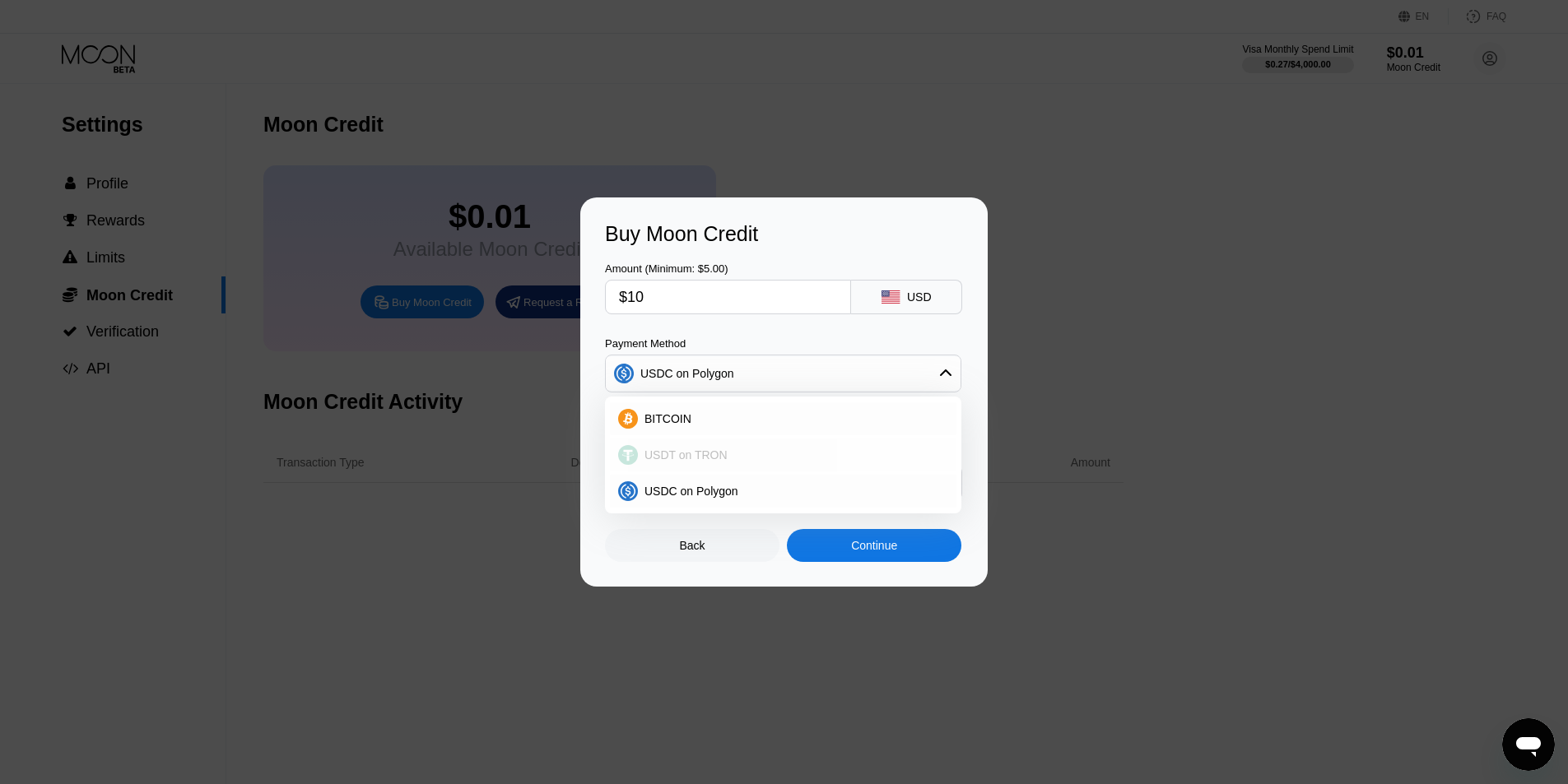
click at [764, 449] on div "USDT on TRON" at bounding box center [793, 455] width 311 height 13
type input "10.10"
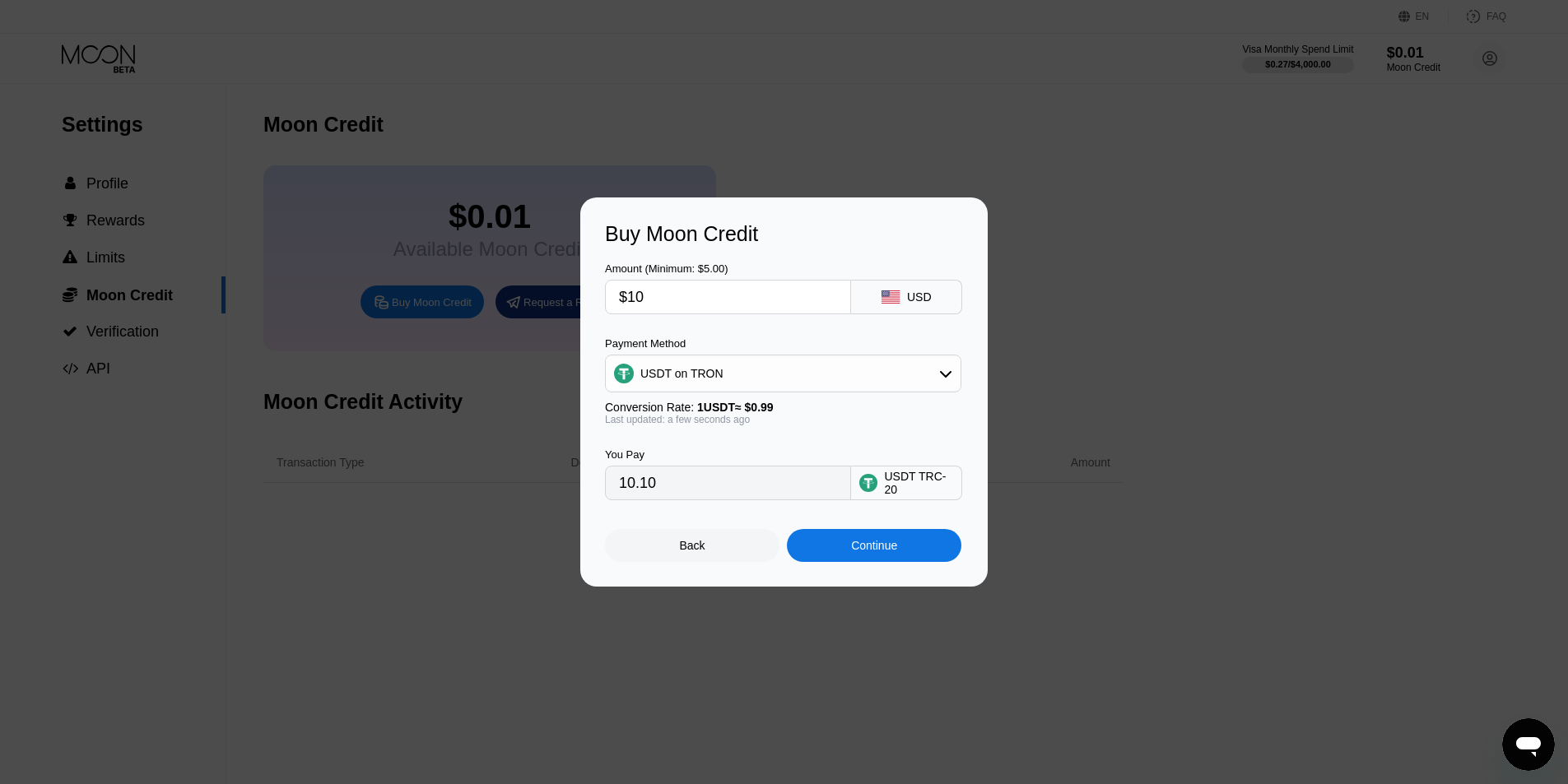
click at [769, 309] on input "$10" at bounding box center [728, 297] width 218 height 33
type input "$1"
type input "1.01"
type input "0.00"
click at [748, 561] on div "Back" at bounding box center [692, 545] width 175 height 33
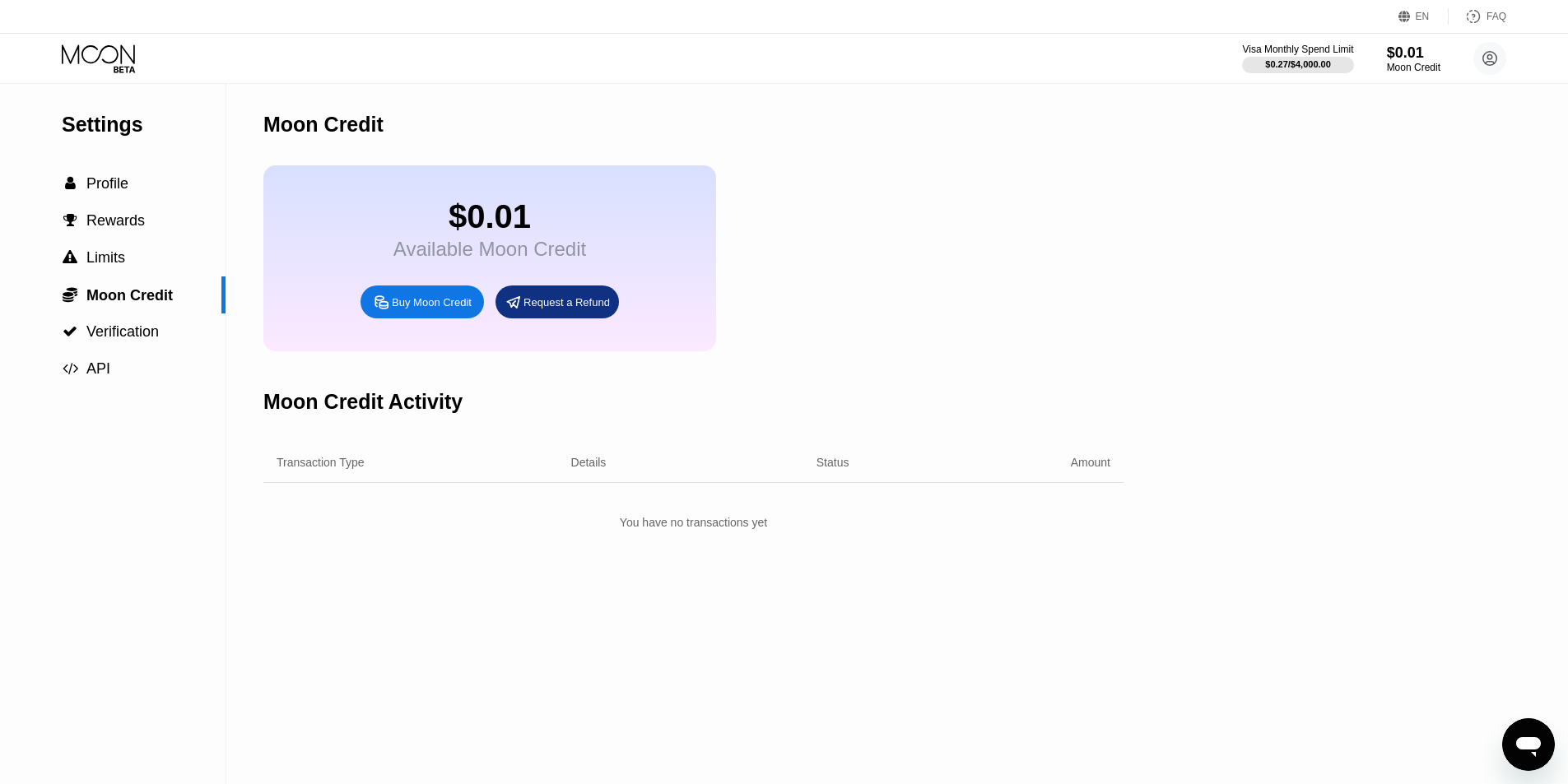
click at [109, 62] on icon at bounding box center [98, 54] width 73 height 19
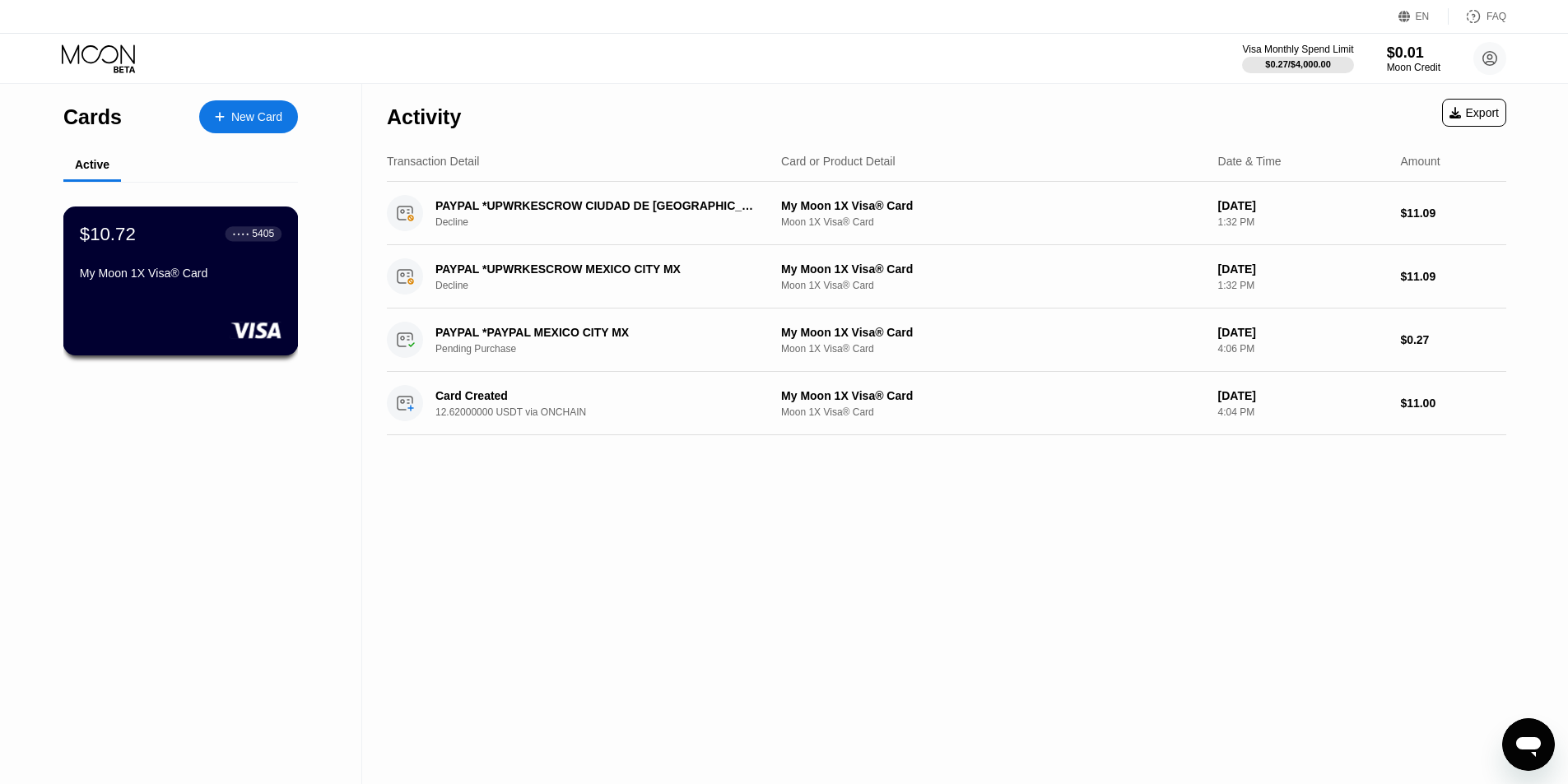
click at [238, 244] on div "● ● ● ● 5405" at bounding box center [253, 234] width 57 height 22
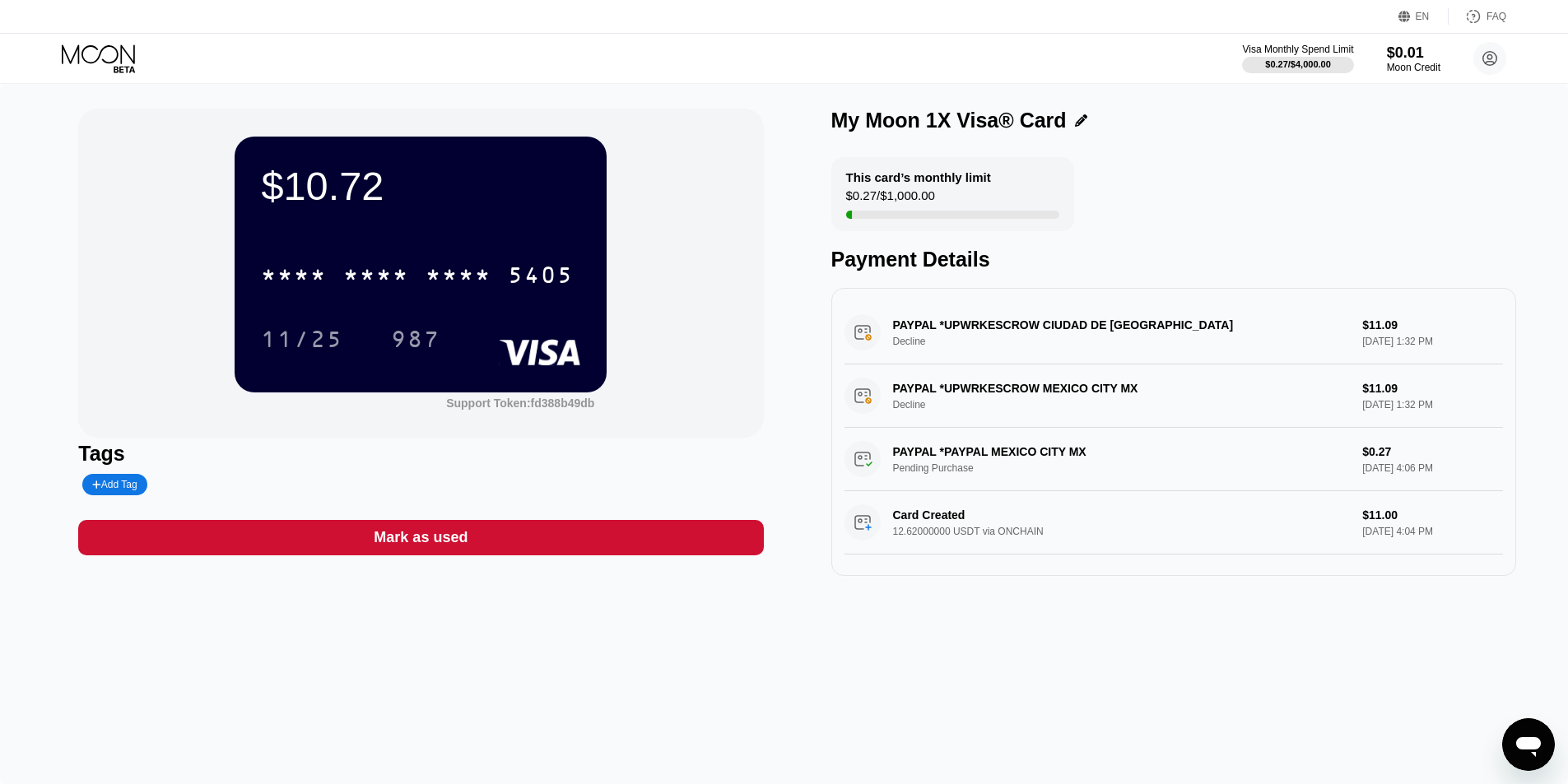
scroll to position [82, 0]
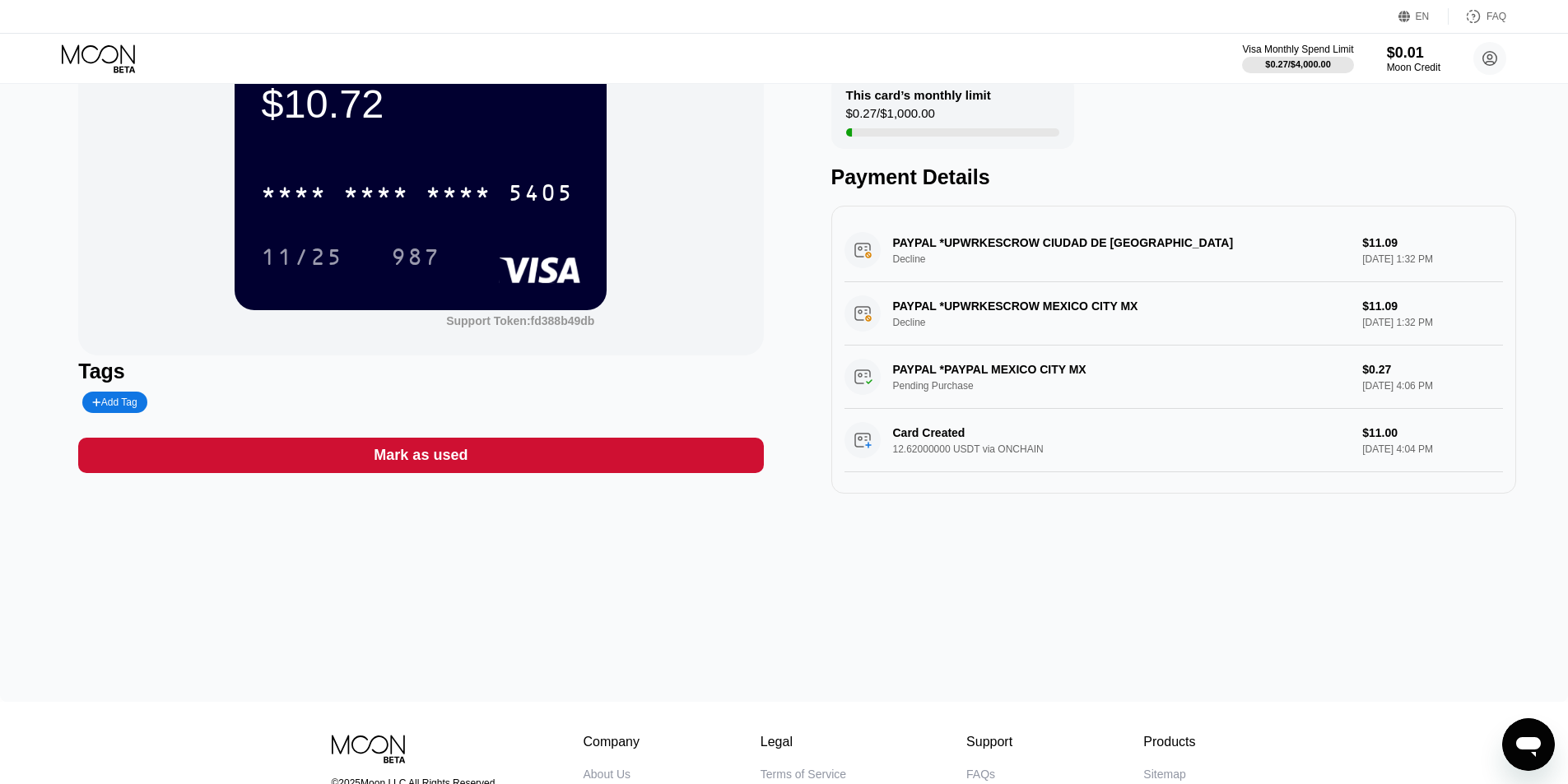
click at [1012, 364] on div "PAYPAL *PAYPAL MEXICO CITY MX Pending Purchase $0.27 [DATE] 4:06 PM" at bounding box center [1173, 377] width 658 height 64
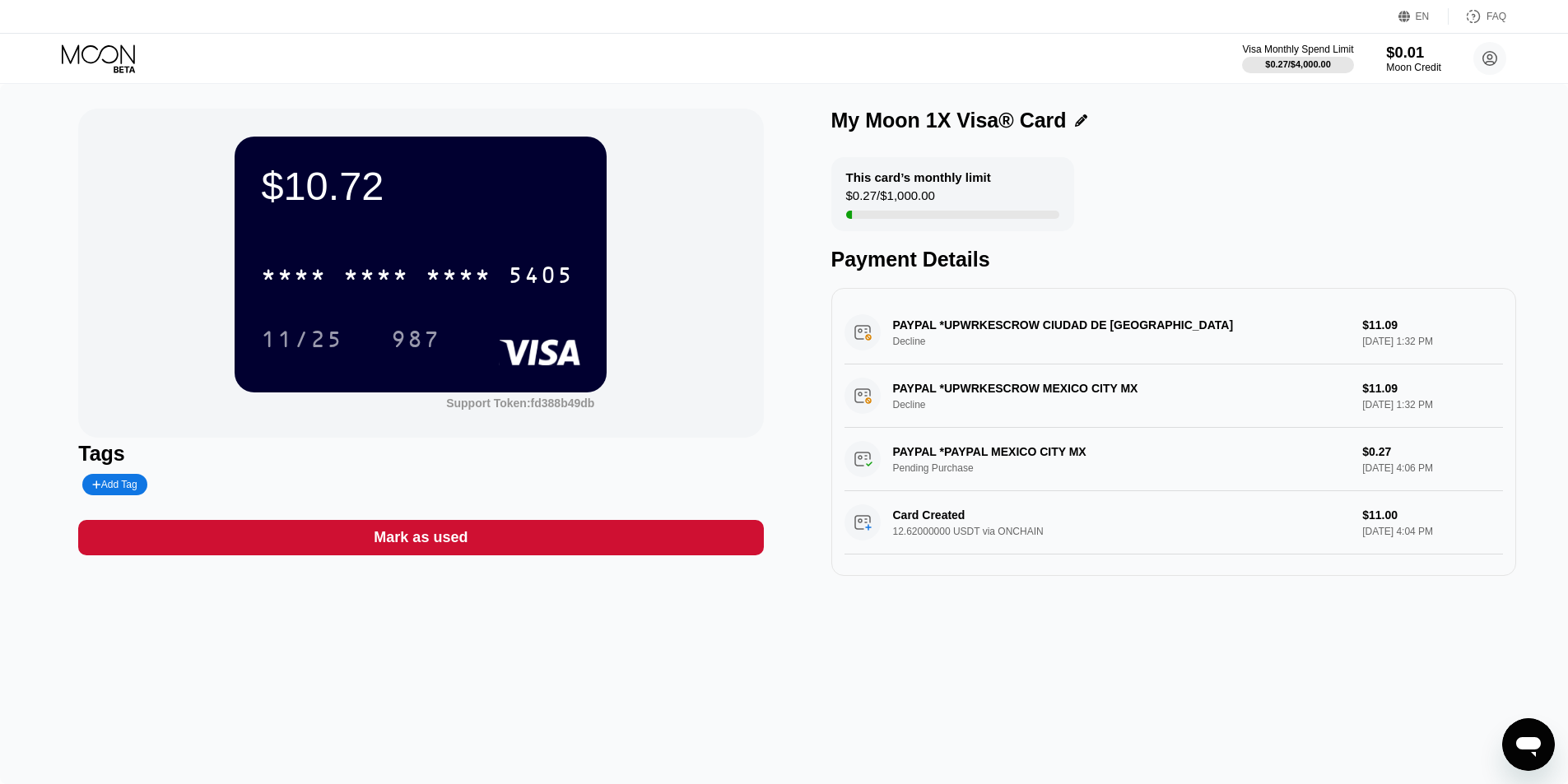
click at [1401, 68] on div "Moon Credit" at bounding box center [1413, 67] width 56 height 12
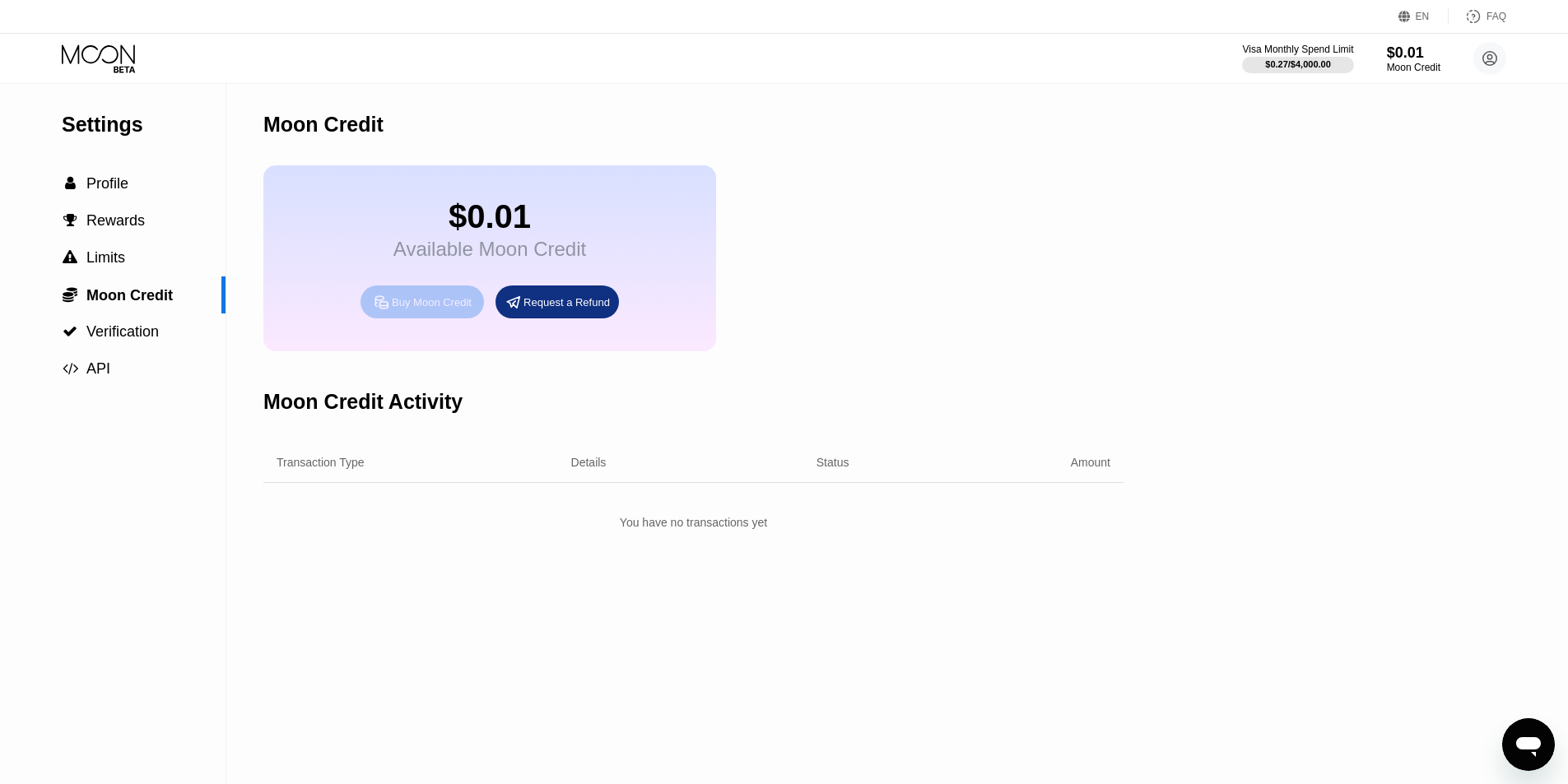
click at [444, 319] on div "Buy Moon Credit" at bounding box center [422, 302] width 123 height 33
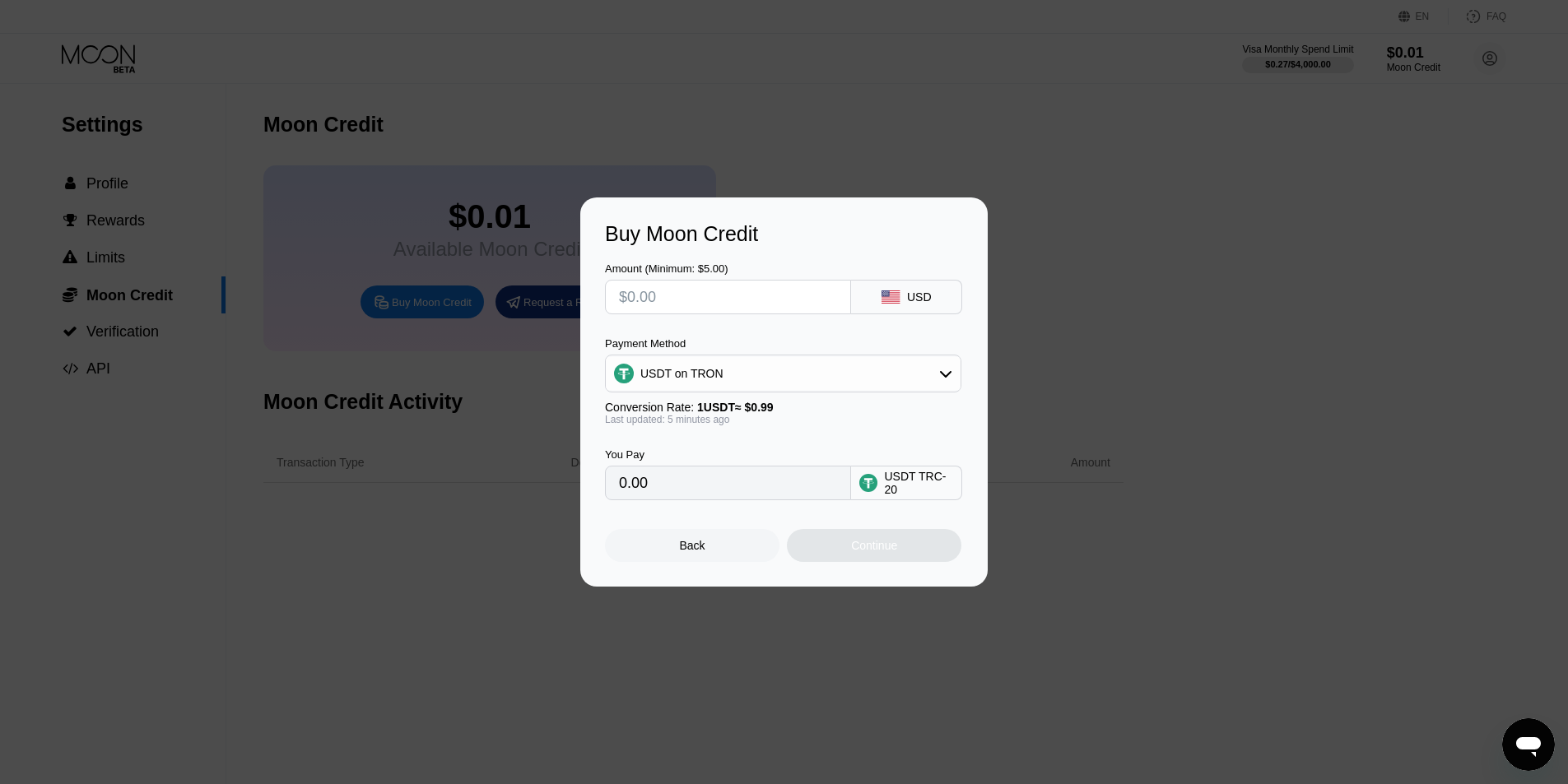
click at [764, 379] on div "USDT on TRON" at bounding box center [782, 373] width 354 height 33
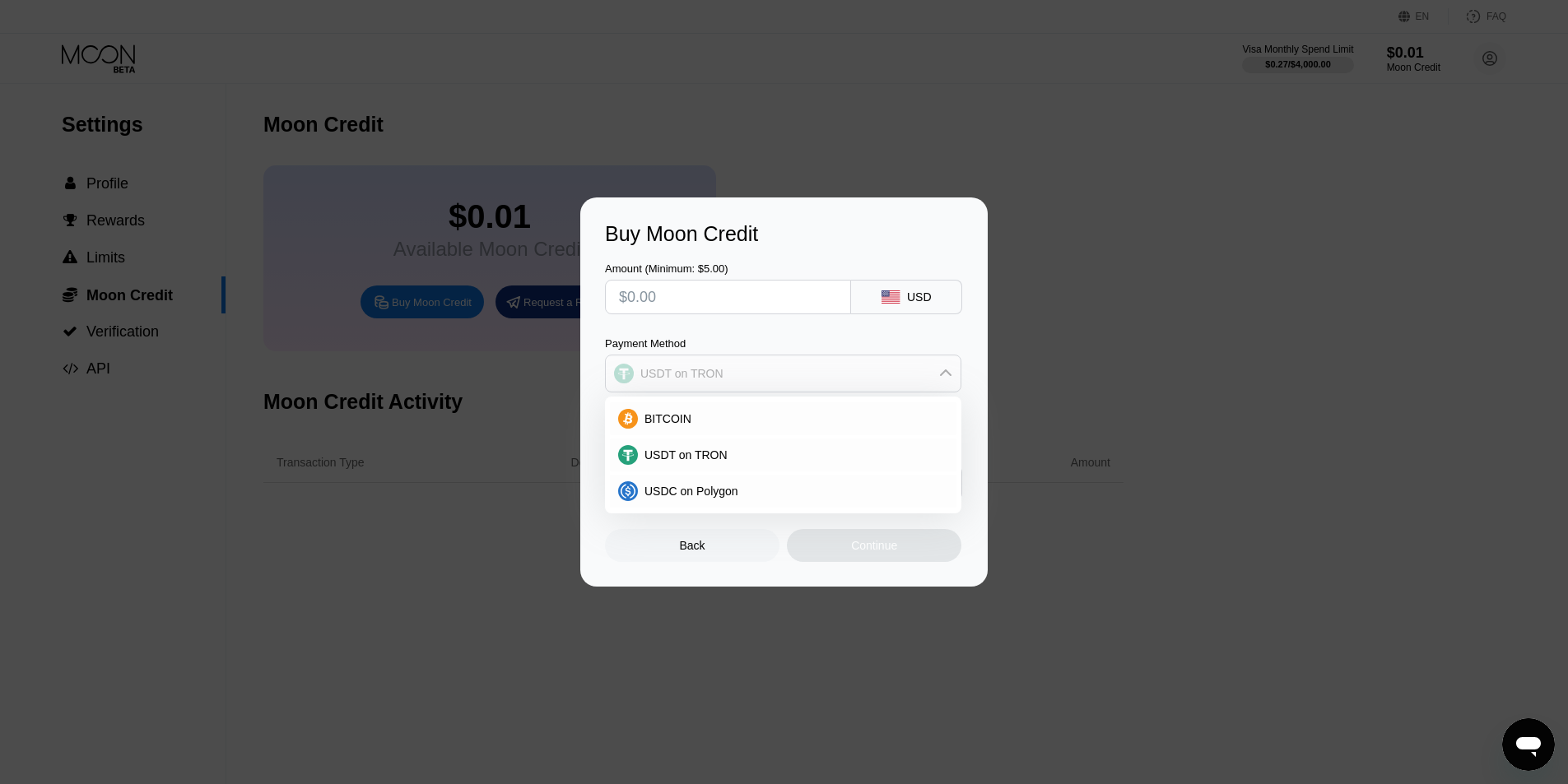
click at [764, 380] on div "USDT on TRON" at bounding box center [782, 373] width 354 height 33
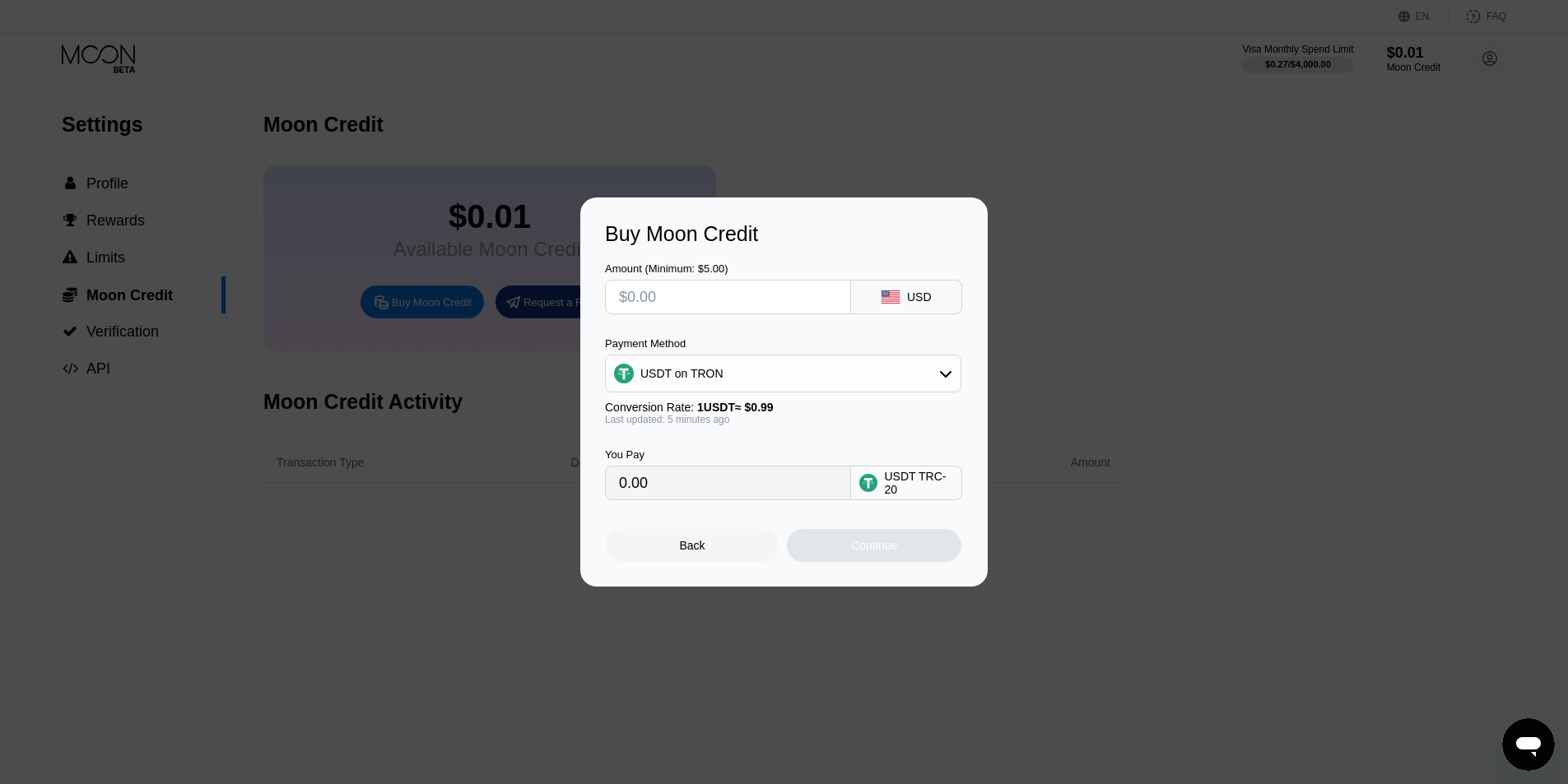
click at [638, 548] on div "Back" at bounding box center [692, 545] width 175 height 33
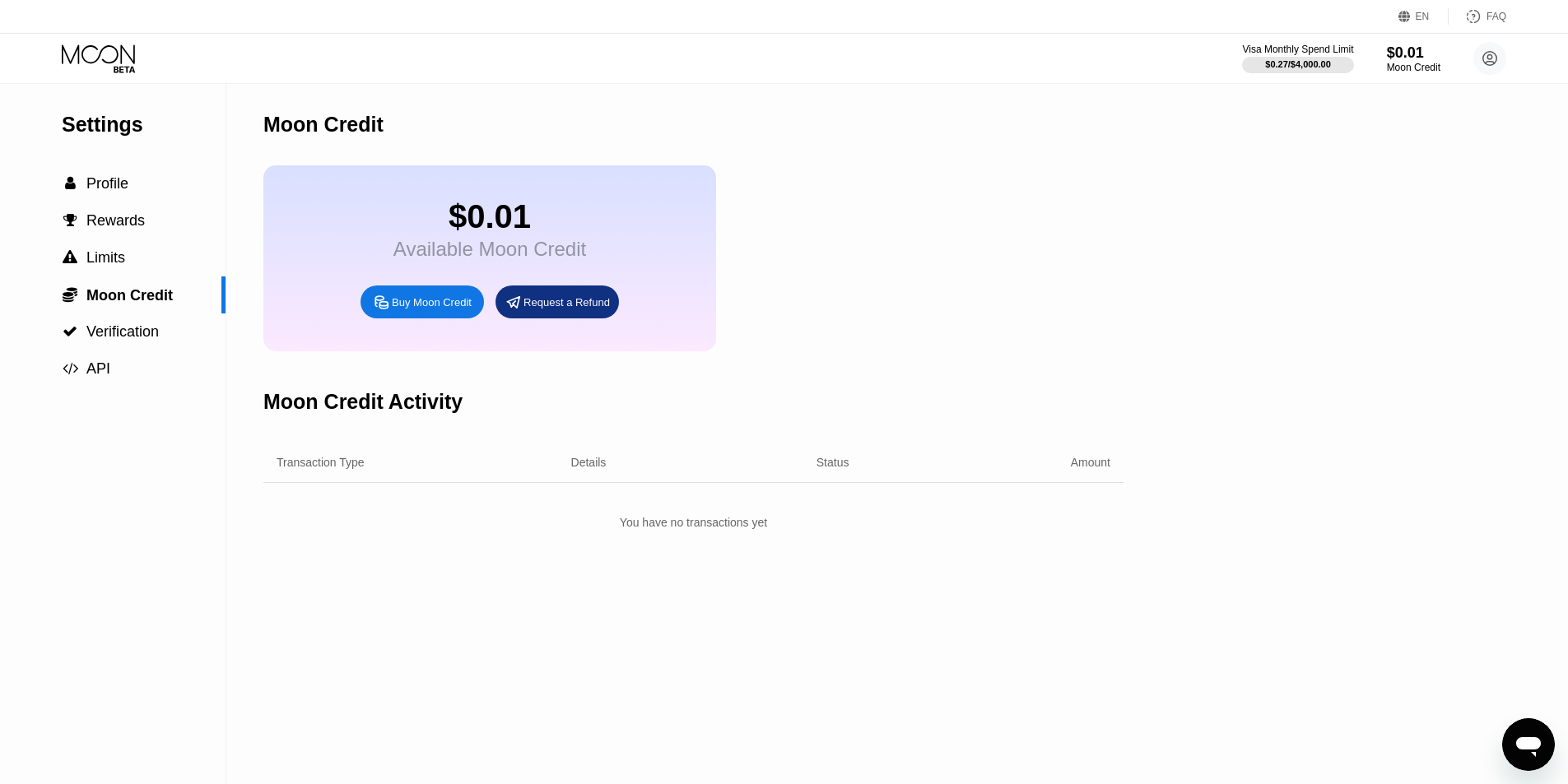
click at [368, 313] on div "Buy Moon Credit" at bounding box center [422, 302] width 123 height 33
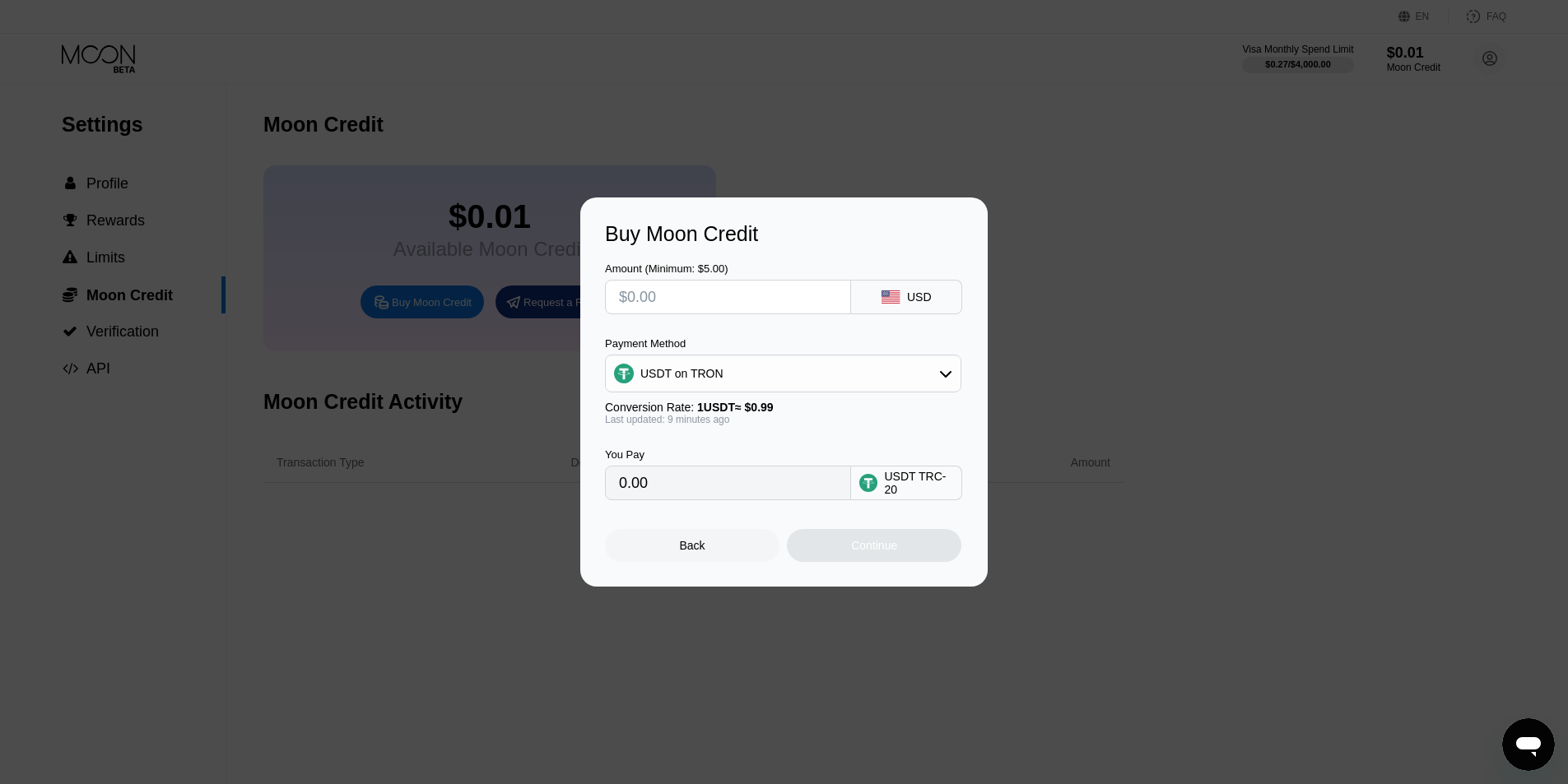
click at [803, 301] on input "text" at bounding box center [728, 297] width 218 height 33
type input "$5"
type input "5.05"
type input "$5"
click at [764, 382] on div "USDT on TRON" at bounding box center [782, 373] width 354 height 33
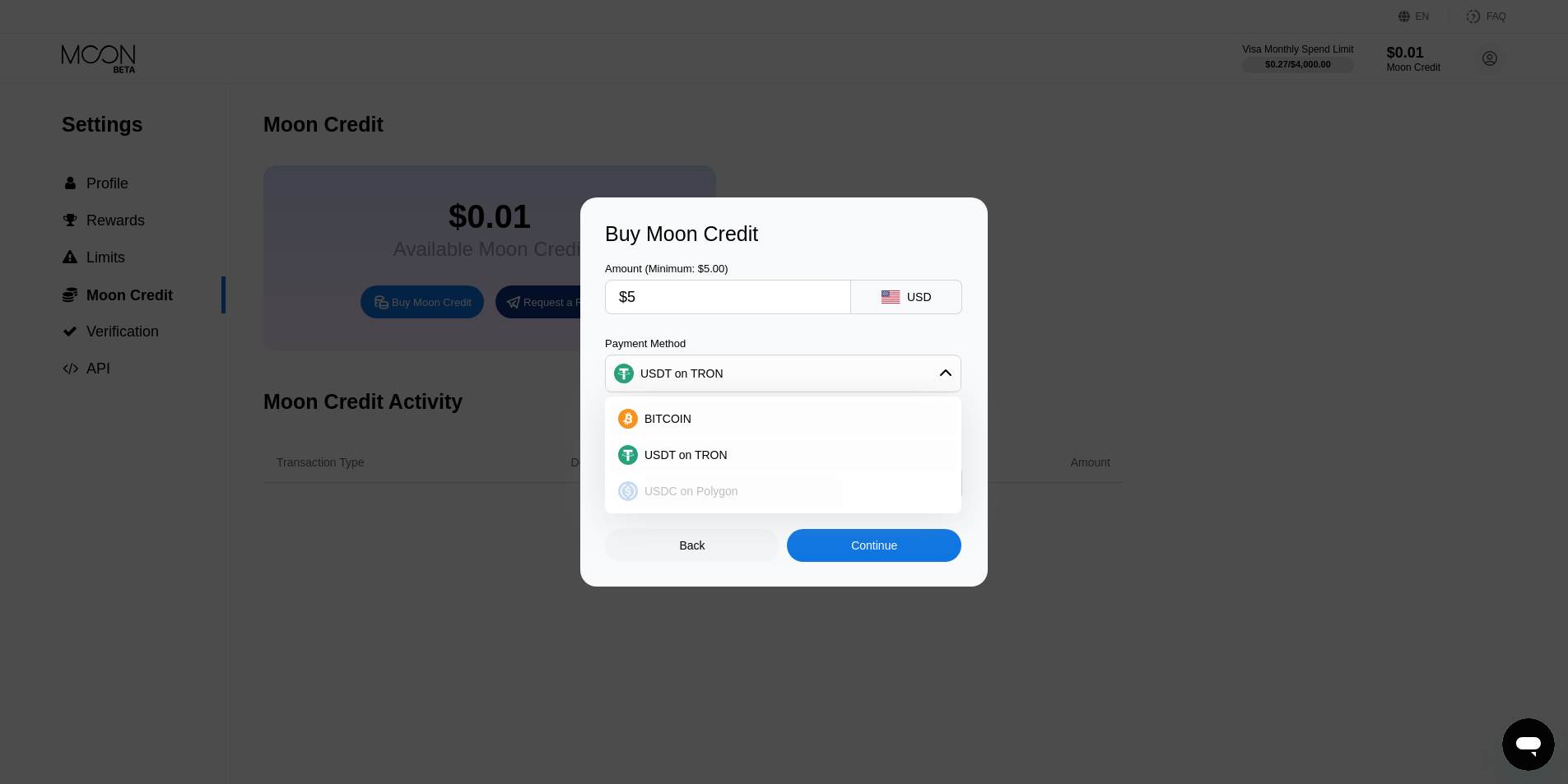
click at [722, 484] on span "USDC on Polygon" at bounding box center [691, 490] width 94 height 13
type input "5.00000000"
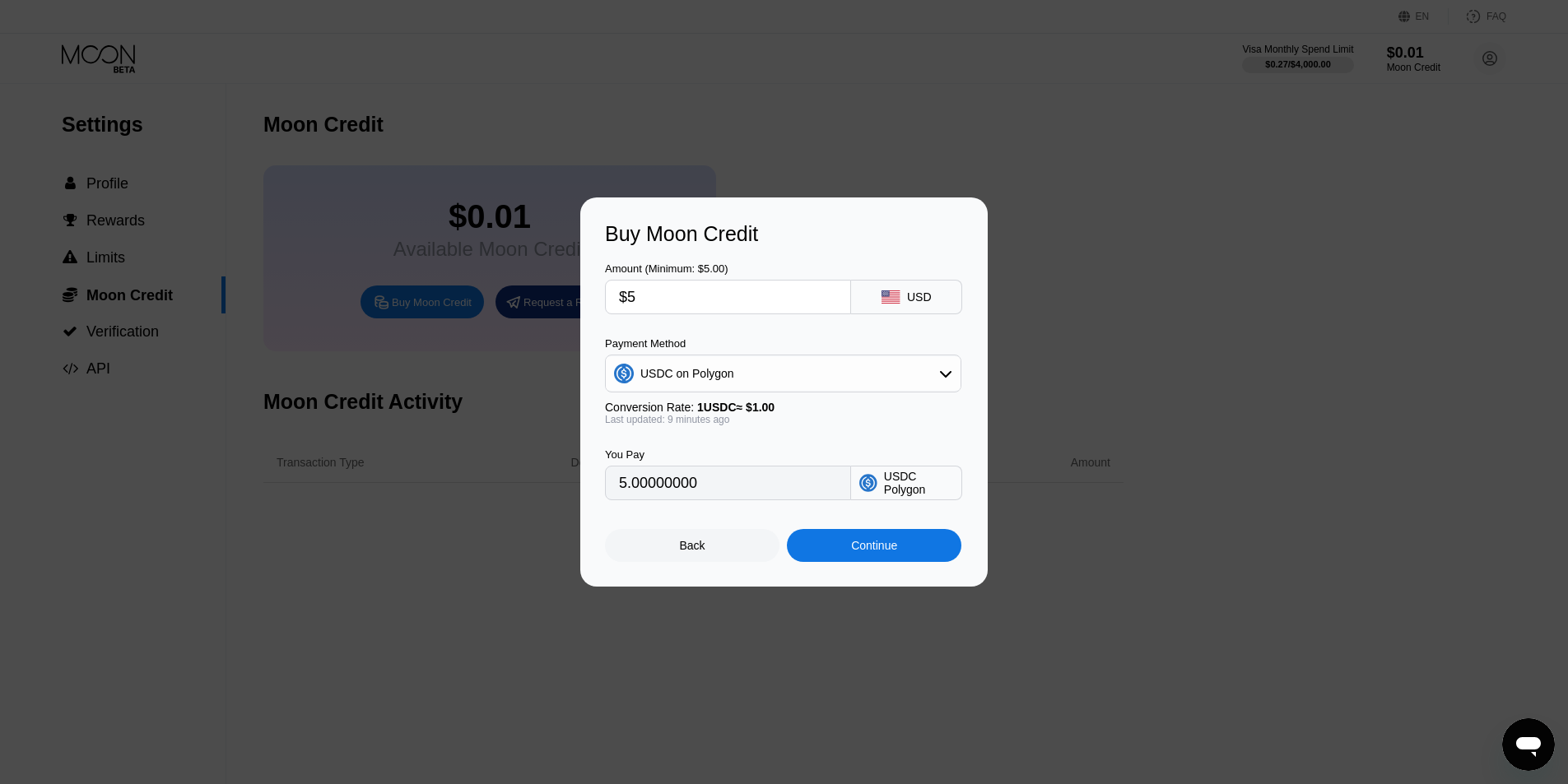
click at [812, 414] on div "Conversion Rate: 1 USDC ≈ $1.00" at bounding box center [782, 407] width 356 height 13
click at [859, 552] on div "Continue" at bounding box center [873, 545] width 46 height 13
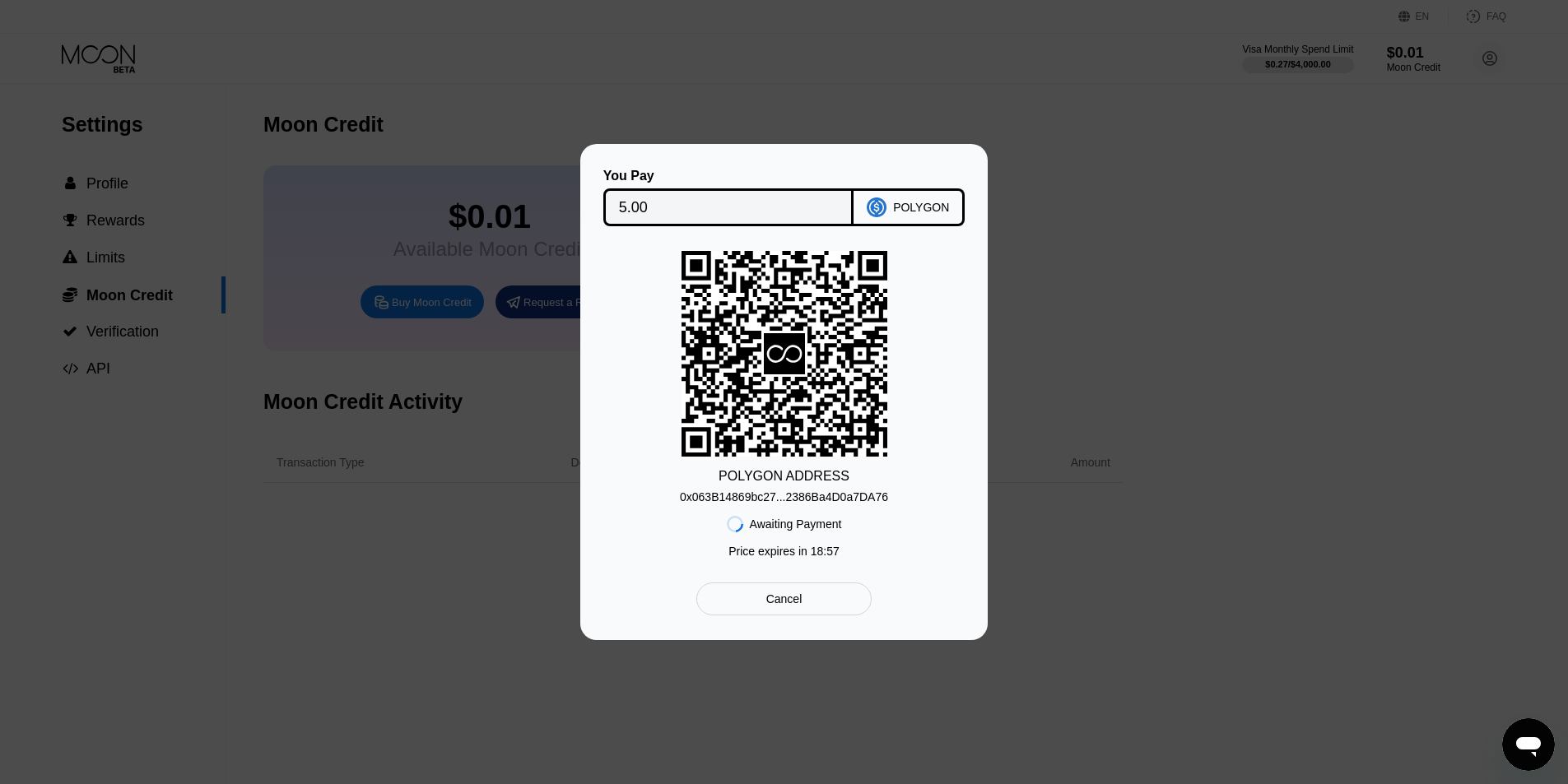
click at [827, 499] on div "0x063B14869bc27...2386Ba4D0a7DA76" at bounding box center [784, 496] width 208 height 13
click at [700, 394] on icon at bounding box center [784, 353] width 205 height 201
click at [624, 404] on div "POLYGON ADDRESS 0x063B14869bc27...2386Ba4D0a7DA76 Awaiting Payment Price expire…" at bounding box center [783, 409] width 358 height 316
click at [717, 295] on rect at bounding box center [784, 353] width 205 height 205
click at [734, 283] on icon at bounding box center [784, 353] width 205 height 201
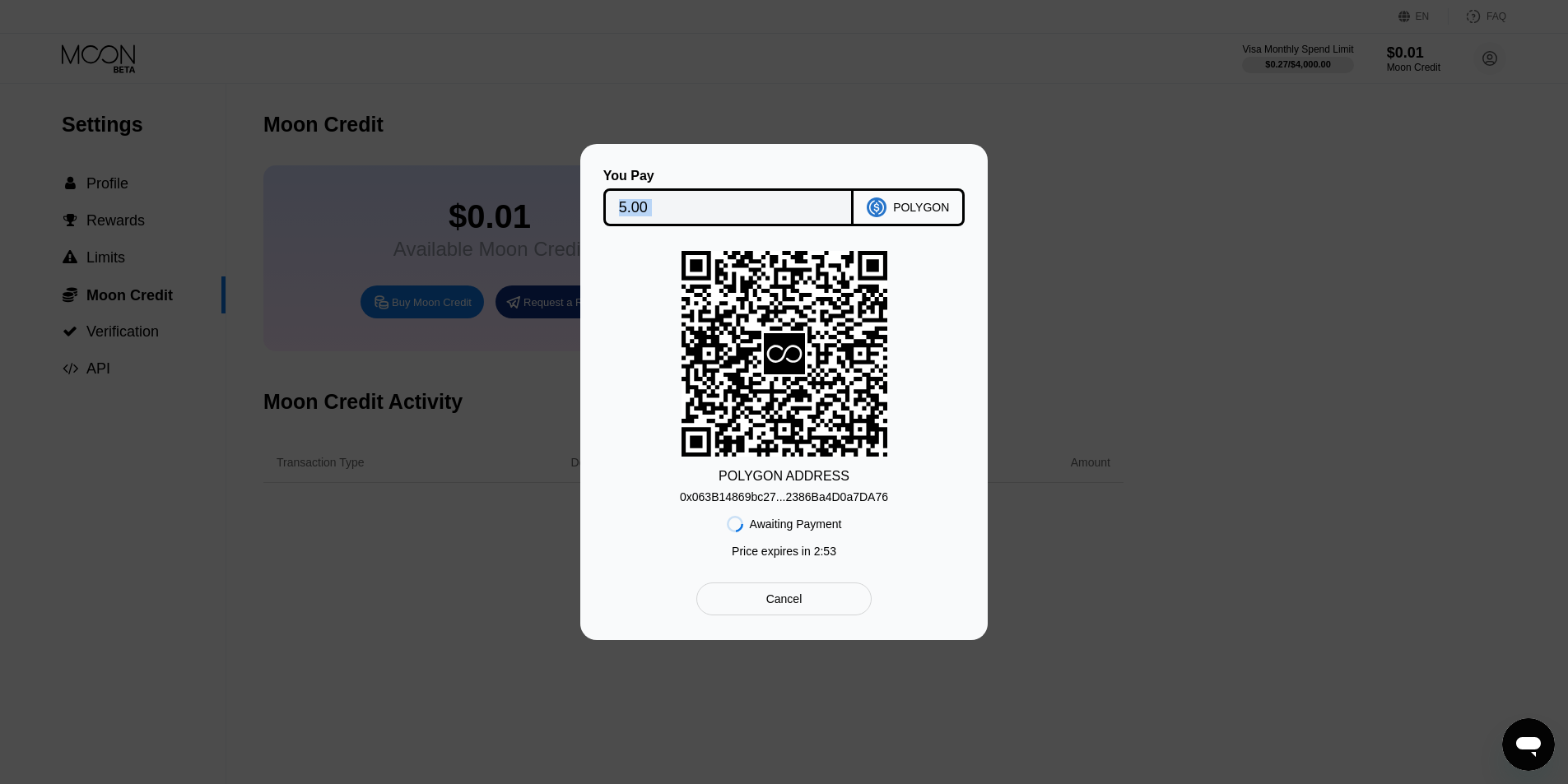
click at [734, 283] on icon at bounding box center [784, 353] width 205 height 201
click at [688, 297] on icon at bounding box center [784, 353] width 205 height 201
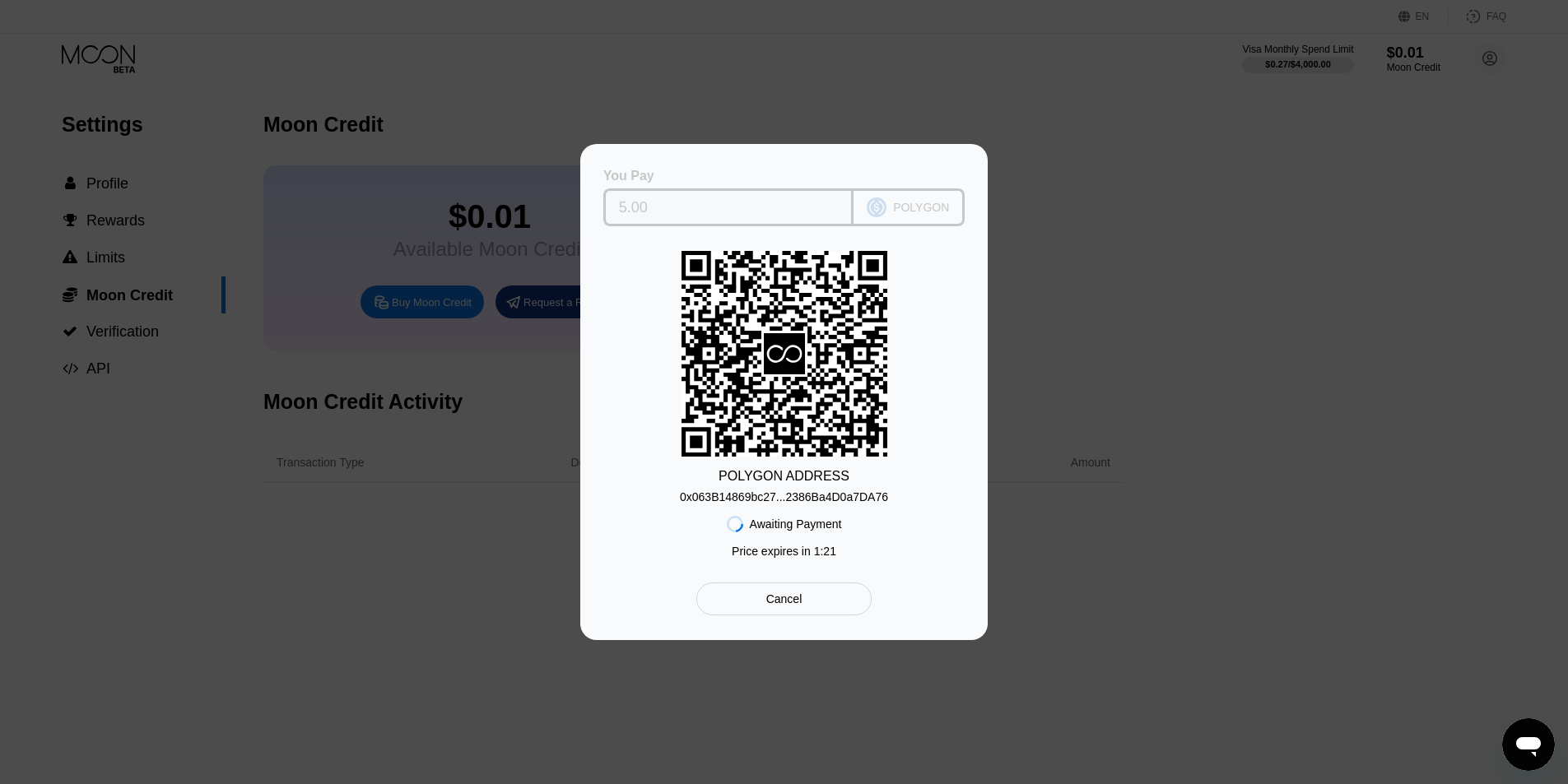
click at [924, 219] on div "POLYGON" at bounding box center [909, 207] width 111 height 38
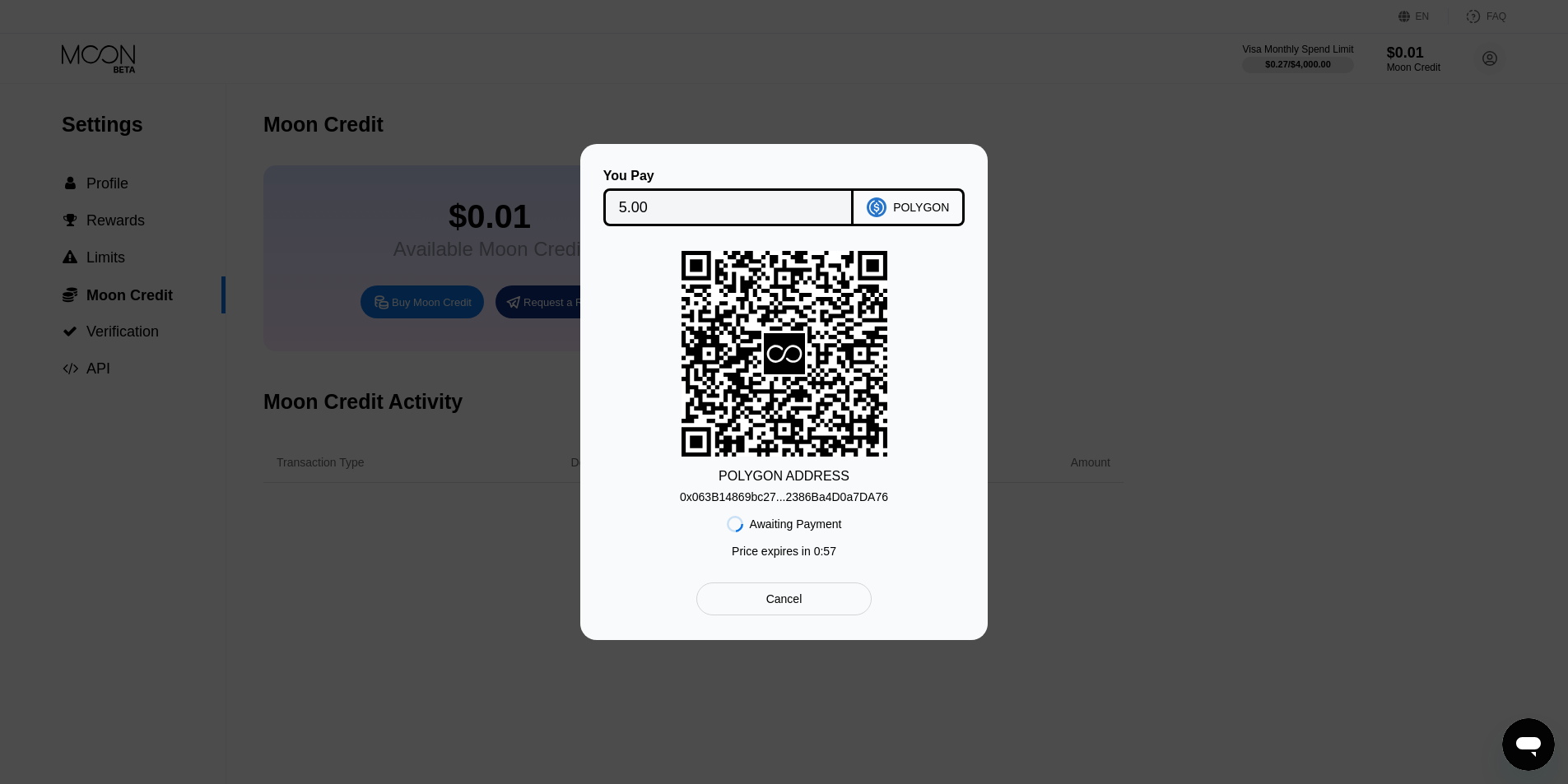
click at [791, 503] on div "0x063B14869bc27...2386Ba4D0a7DA76" at bounding box center [784, 496] width 208 height 13
click at [793, 318] on icon at bounding box center [784, 353] width 205 height 201
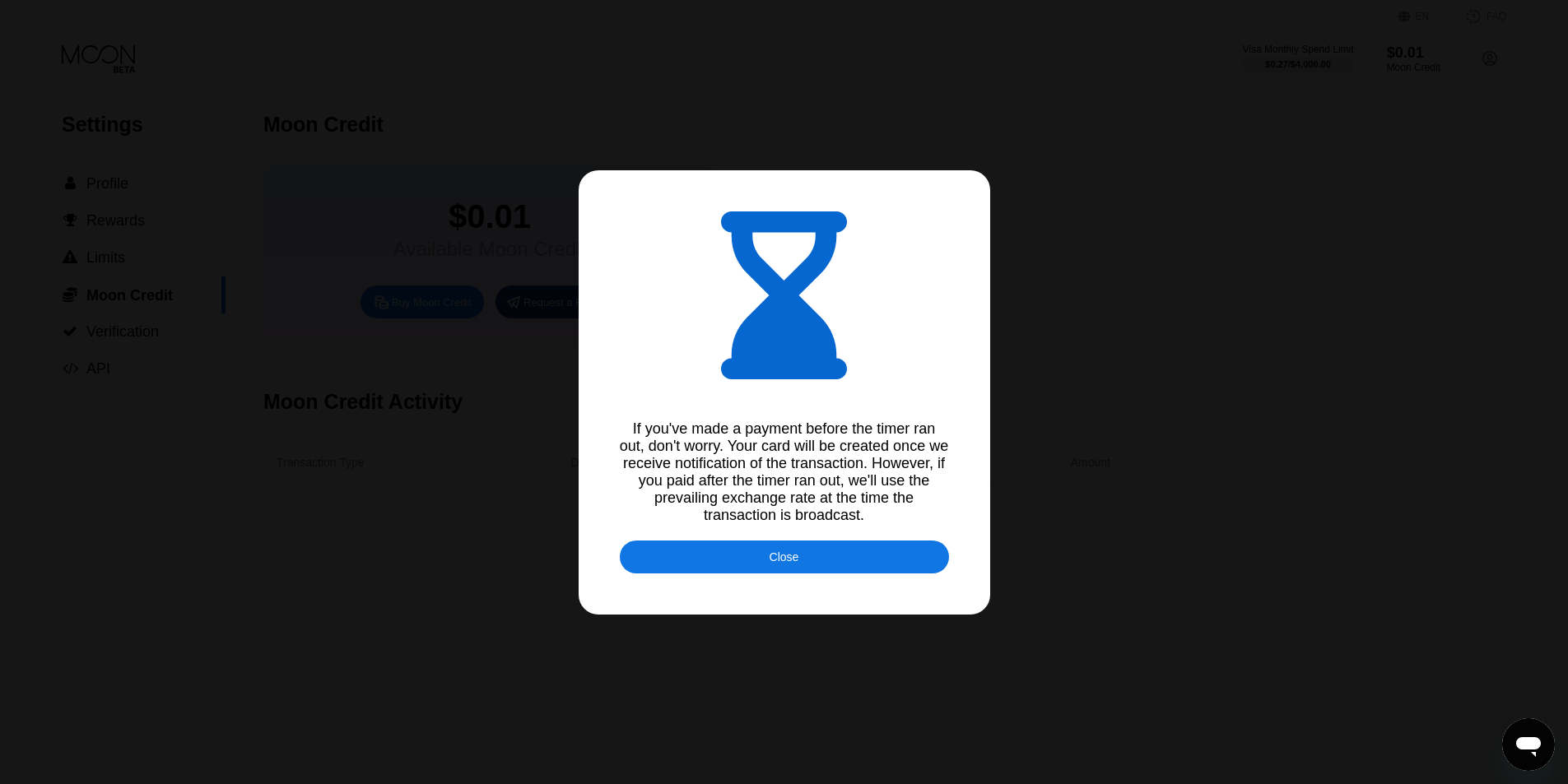
click at [722, 427] on div "If you've made a payment before the timer ran out, don't worry. Your card will …" at bounding box center [784, 472] width 329 height 103
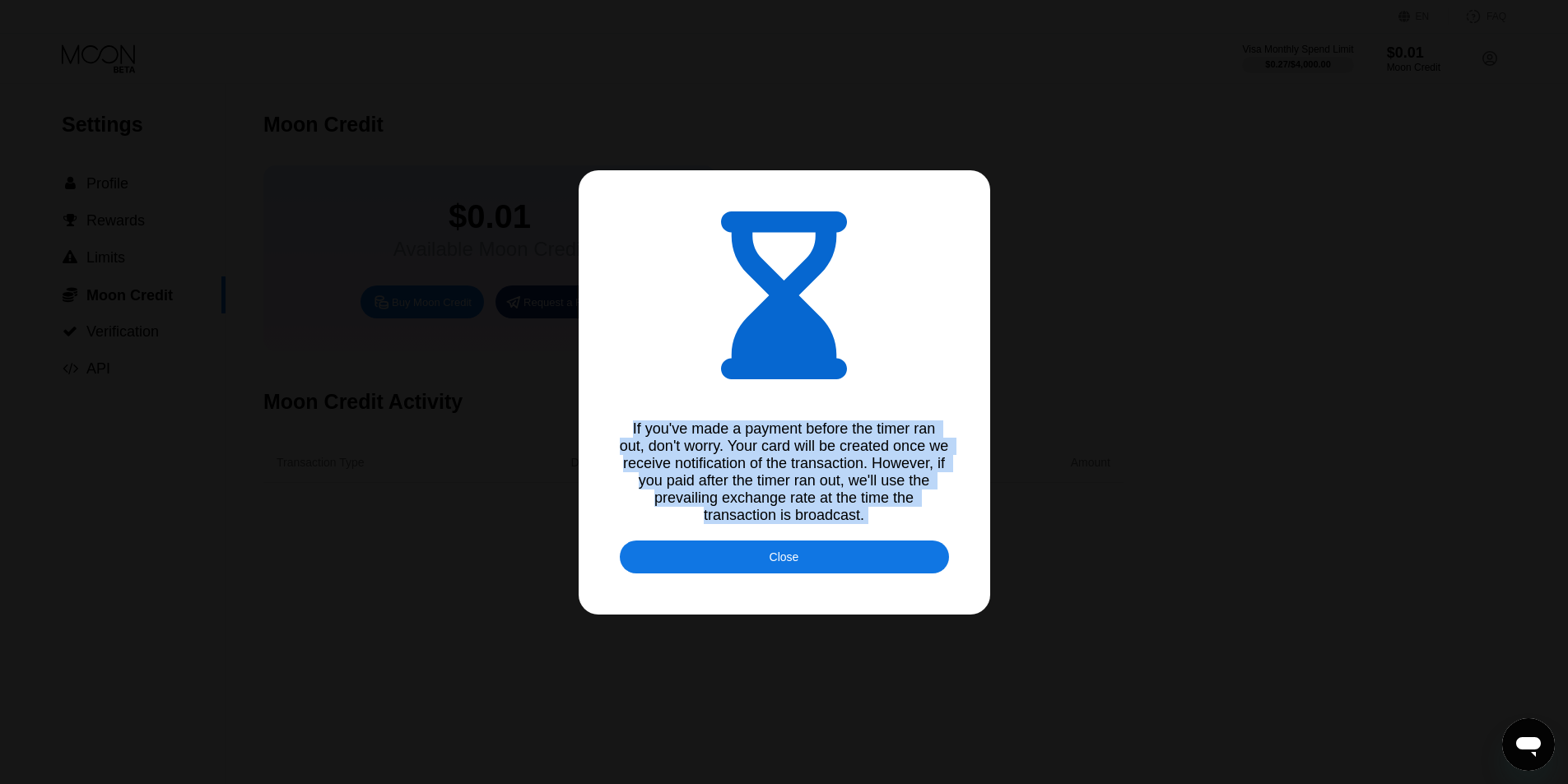
click at [722, 427] on div "If you've made a payment before the timer ran out, don't worry. Your card will …" at bounding box center [784, 472] width 329 height 103
copy div "If you've made a payment before the timer ran out, don't worry. Your card will …"
click at [783, 574] on div "Close" at bounding box center [784, 557] width 329 height 33
